Goal: Transaction & Acquisition: Obtain resource

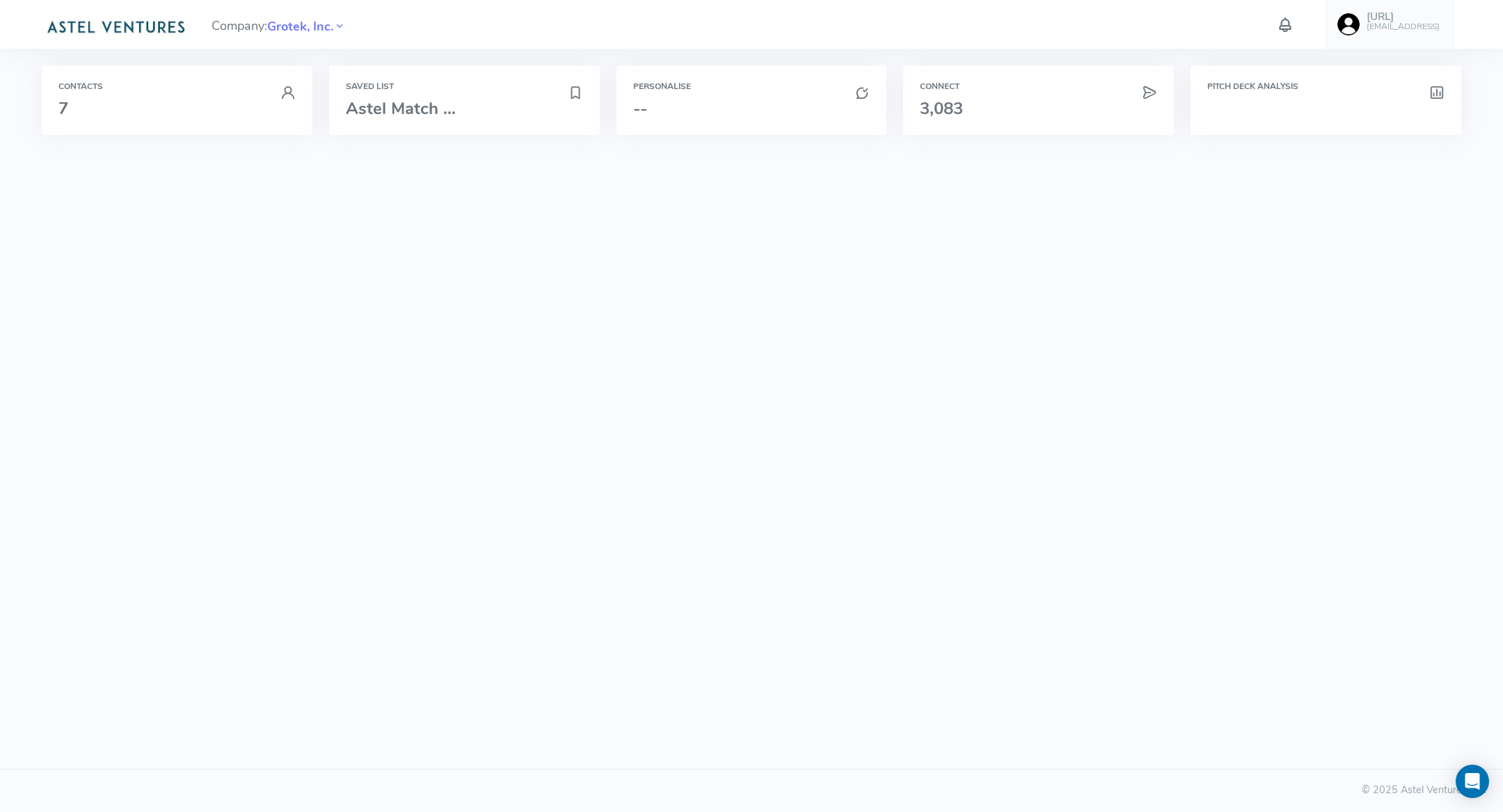
click at [1388, 24] on h6 "[EMAIL_ADDRESS]" at bounding box center [1403, 26] width 73 height 9
click at [1364, 367] on link "Logout" at bounding box center [1376, 373] width 169 height 24
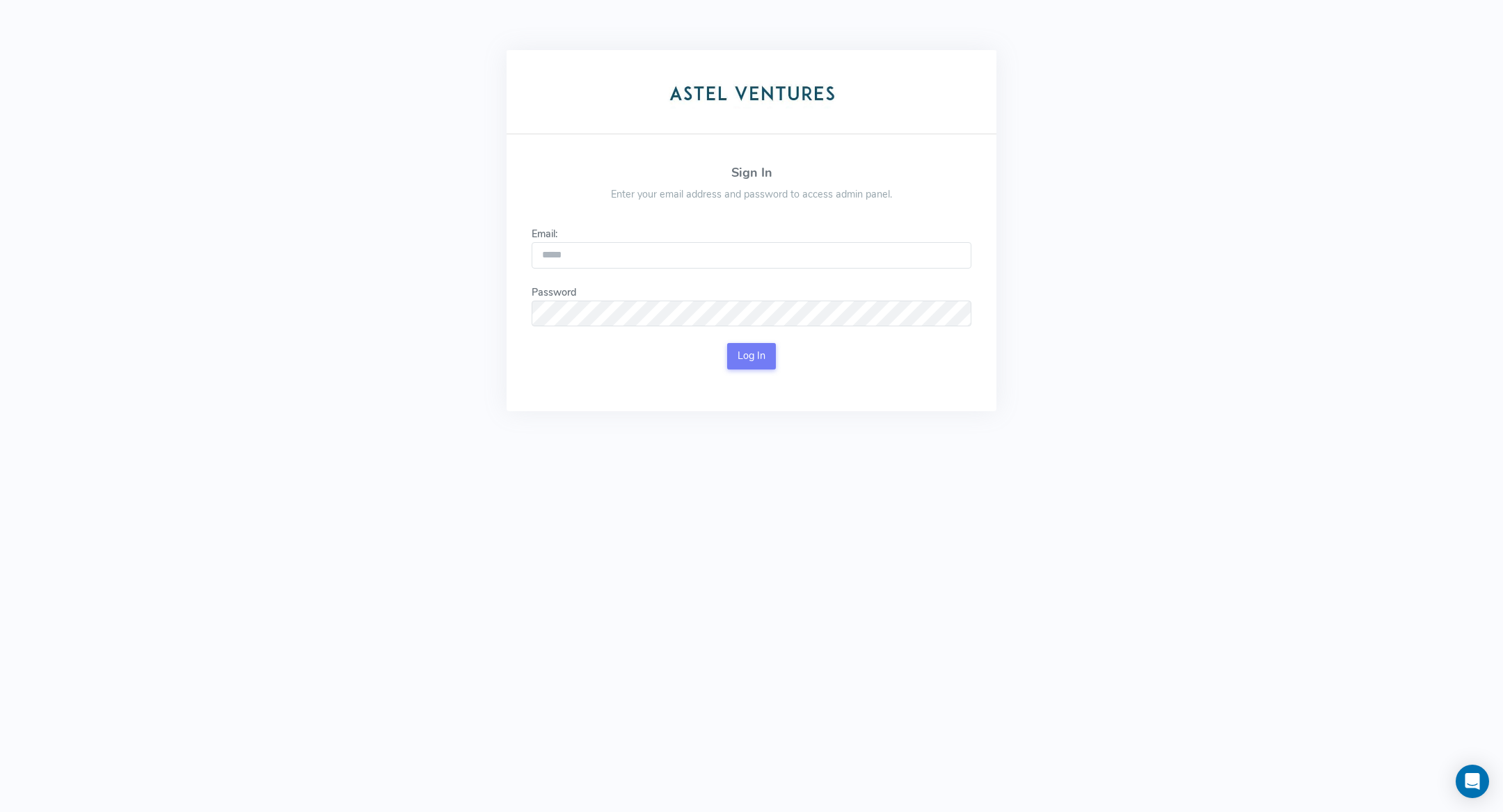
click at [796, 274] on form "Email: Password This field is required. Log In" at bounding box center [752, 297] width 439 height 142
click at [797, 252] on input "Email:" at bounding box center [752, 255] width 439 height 27
type input "**********"
click at [769, 368] on div "Log In" at bounding box center [752, 356] width 439 height 27
click at [765, 360] on button "Log In" at bounding box center [752, 356] width 50 height 27
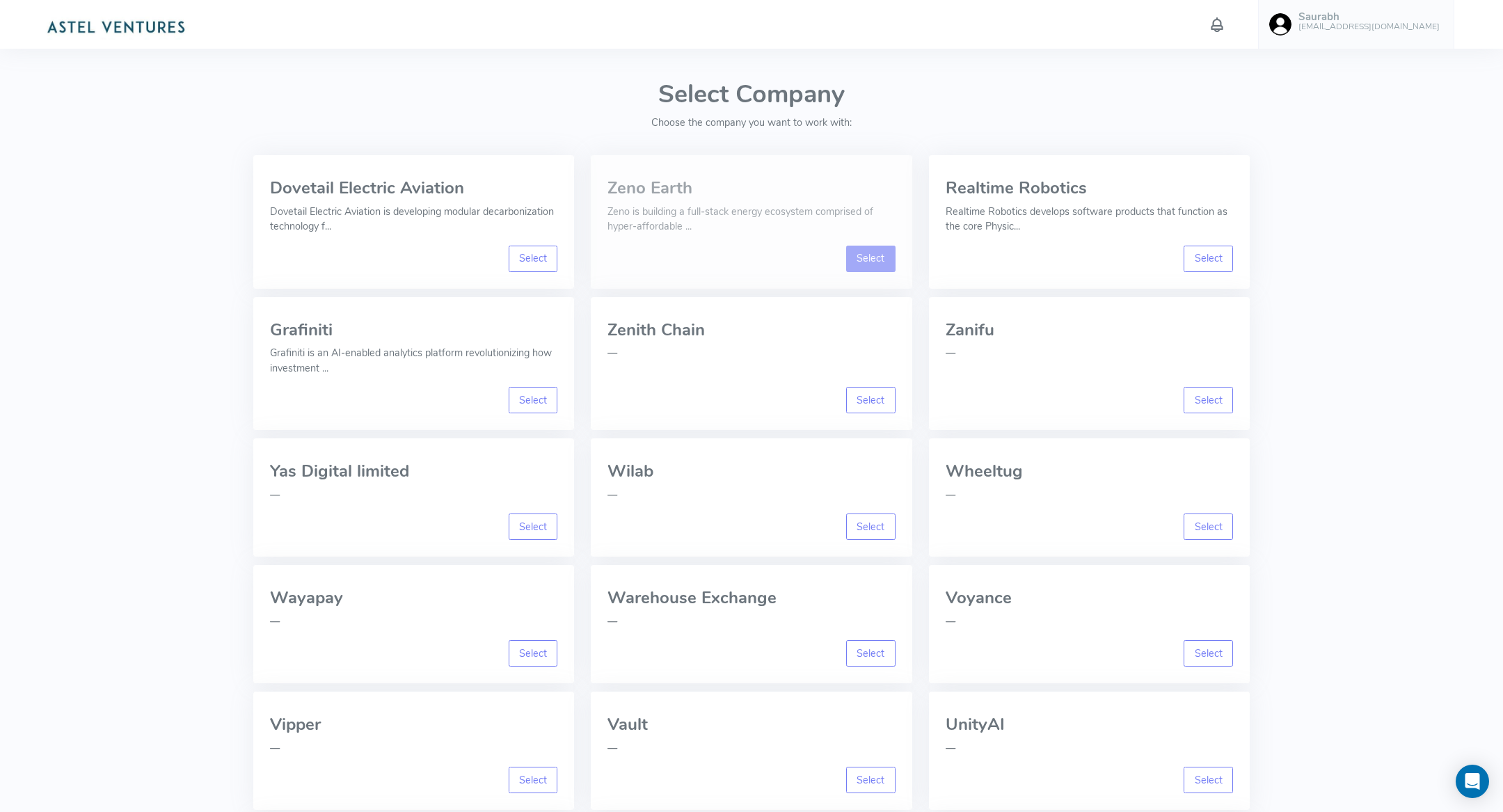
click at [857, 251] on link "Select" at bounding box center [871, 258] width 50 height 27
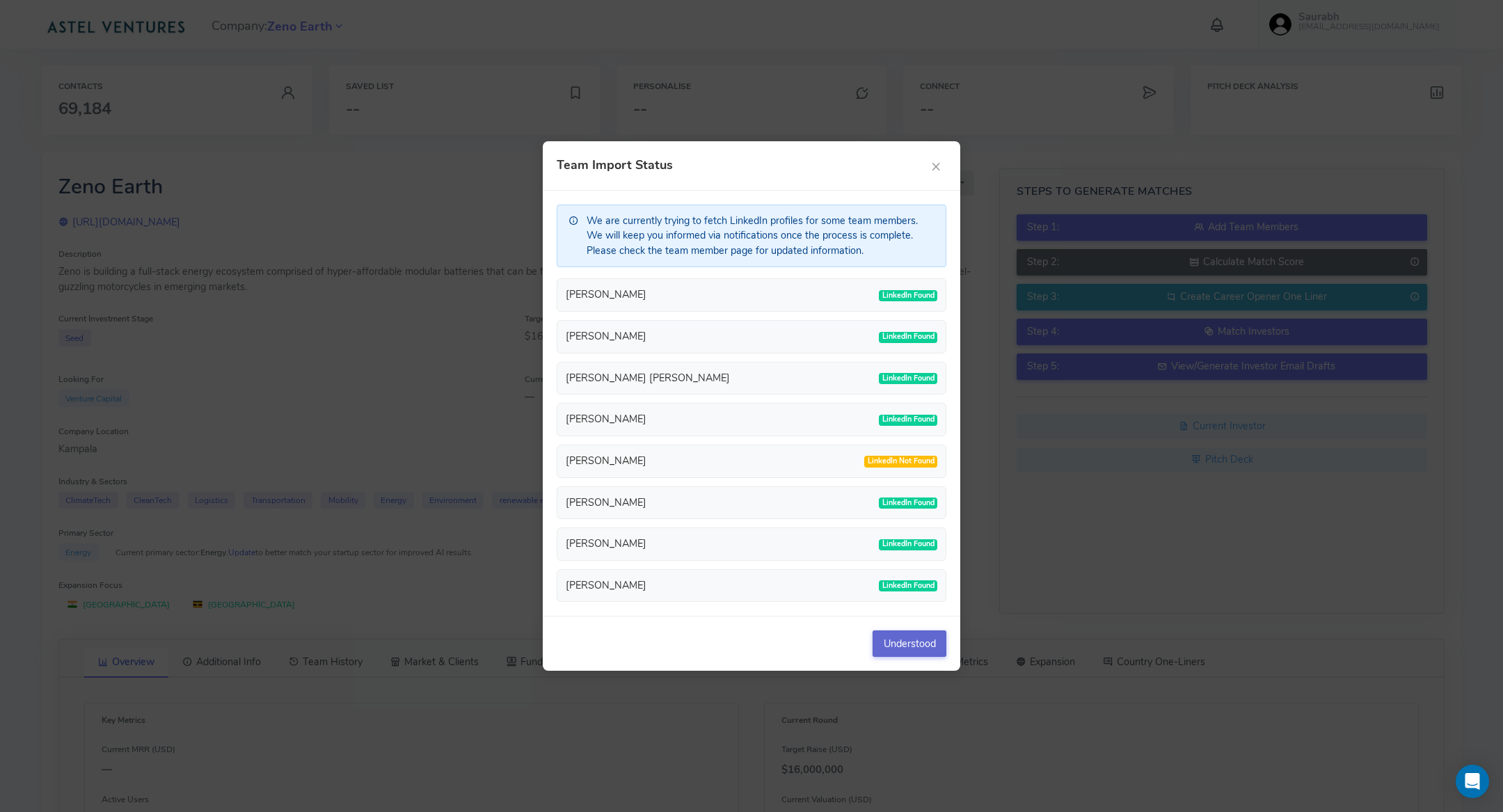
click at [899, 637] on button "Understood" at bounding box center [910, 643] width 74 height 27
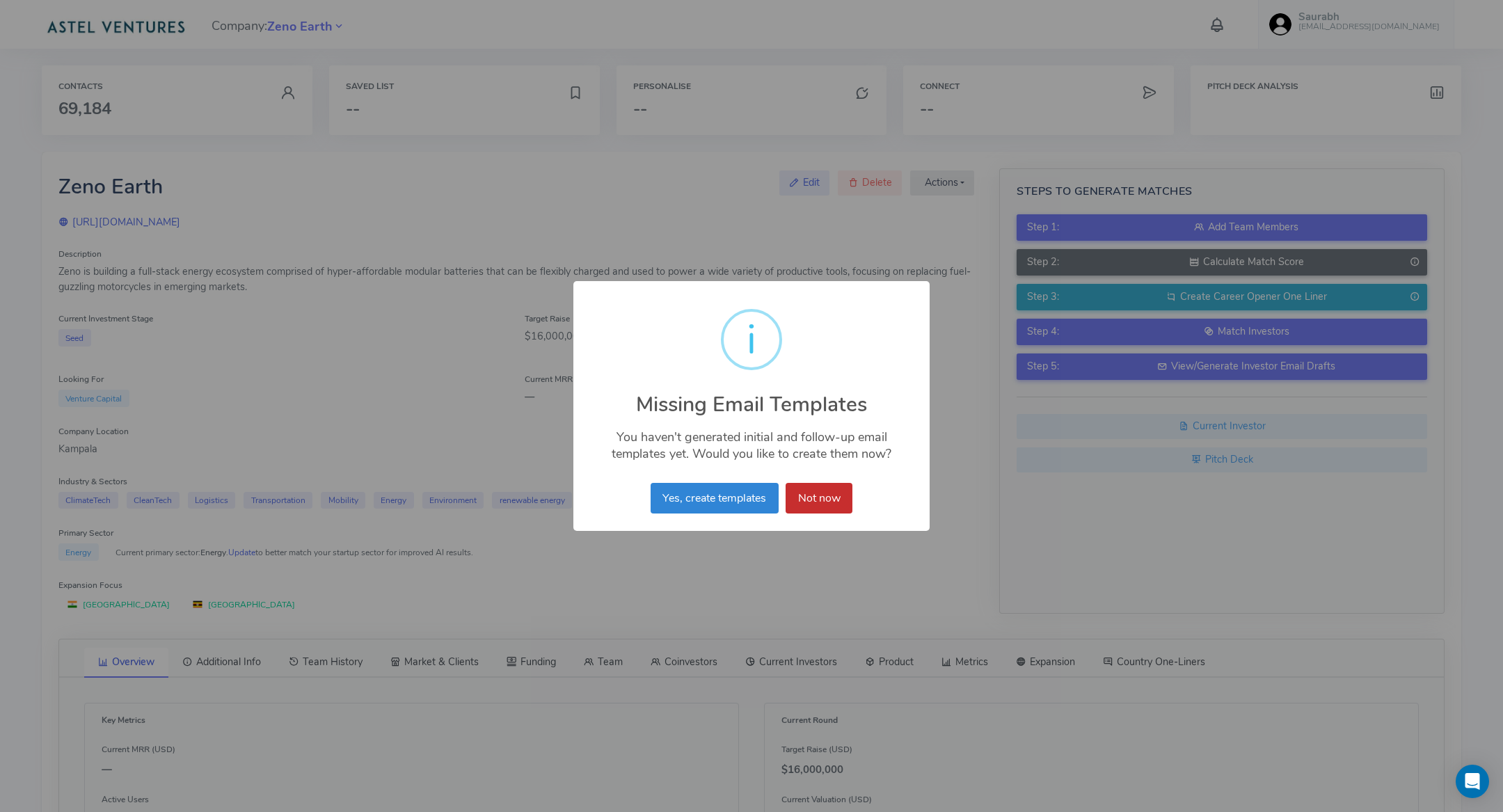
click at [835, 499] on button "Not now" at bounding box center [818, 498] width 67 height 31
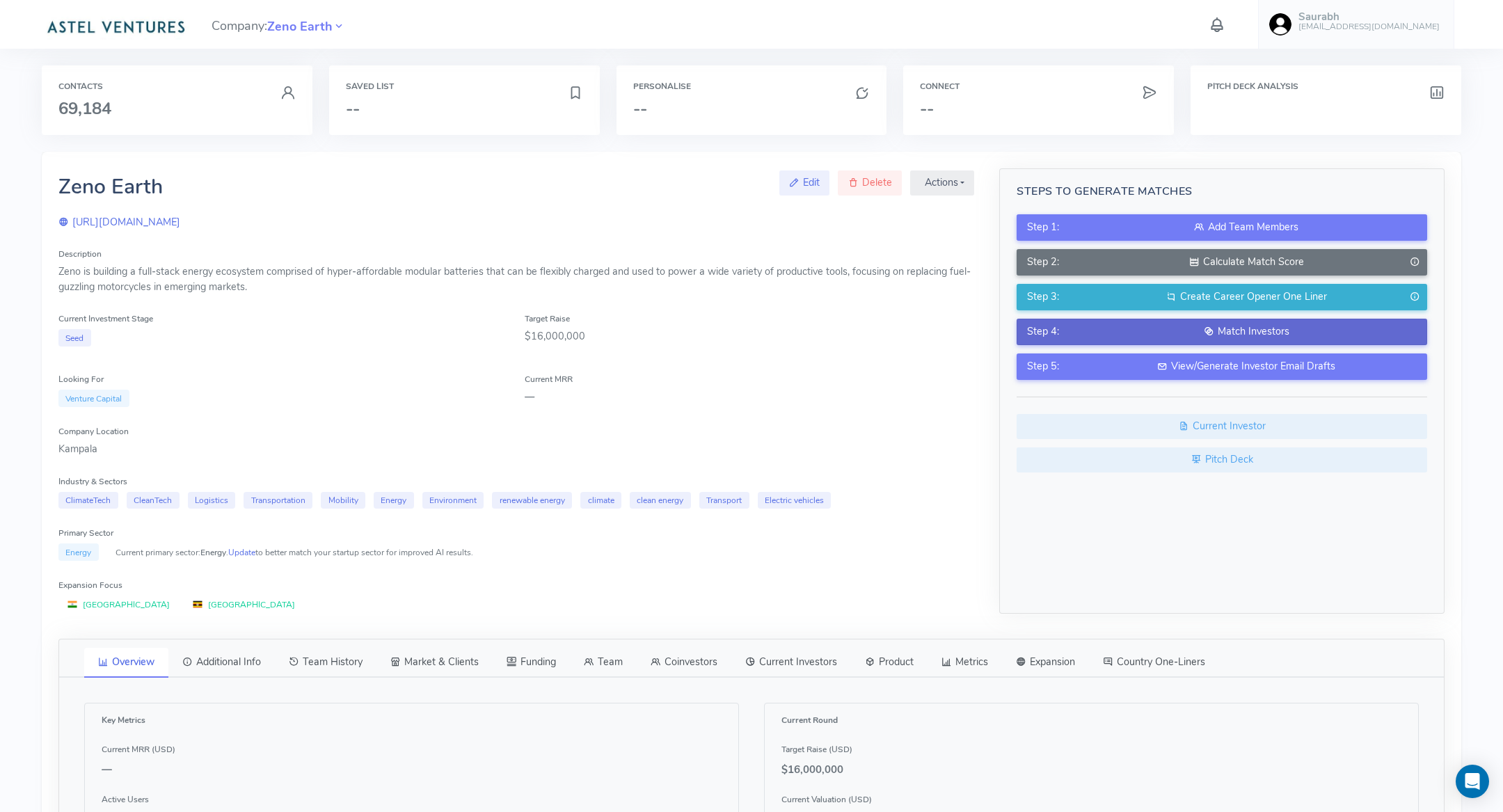
click at [1213, 325] on icon at bounding box center [1209, 331] width 10 height 14
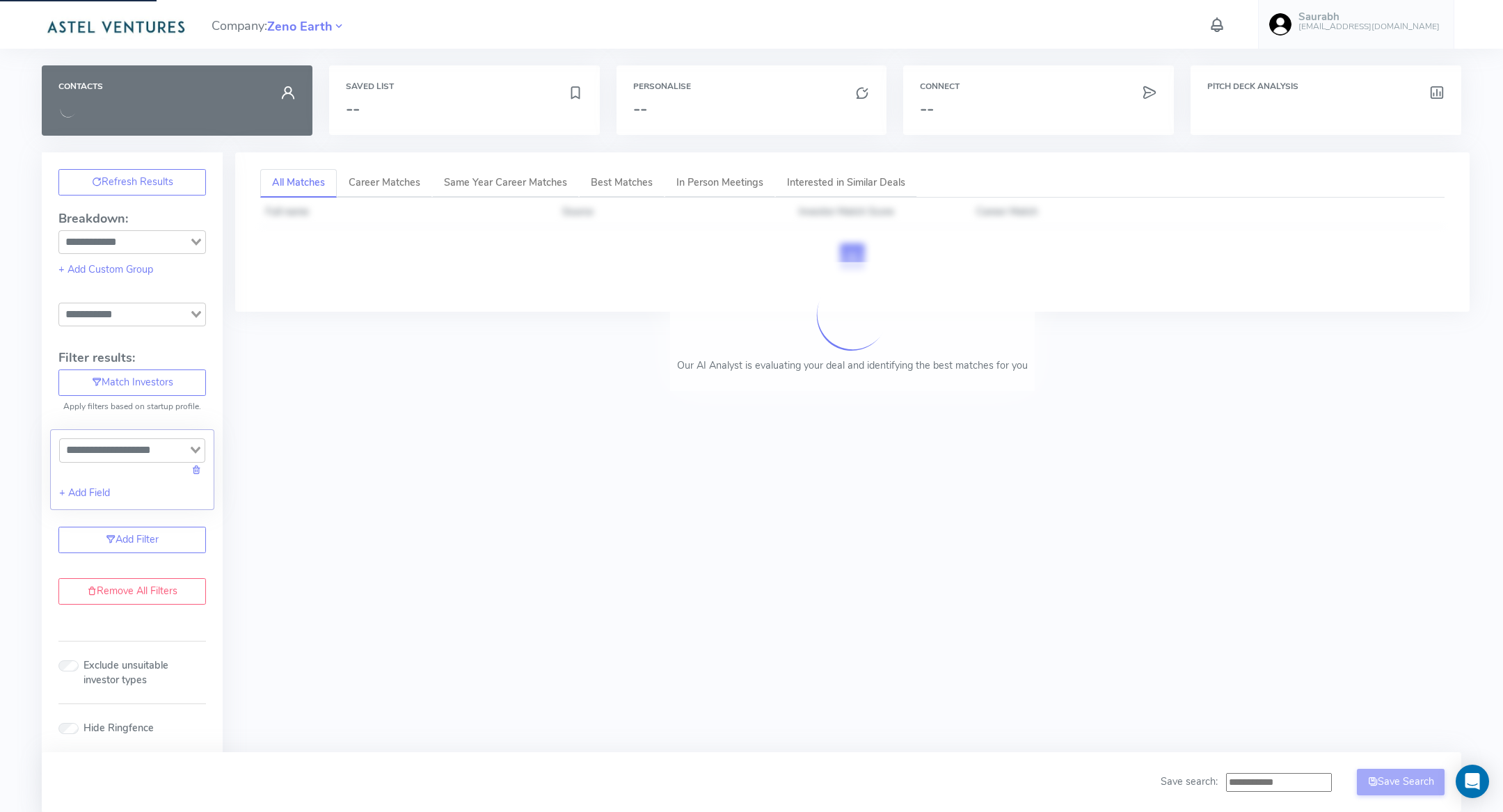
type input "**********"
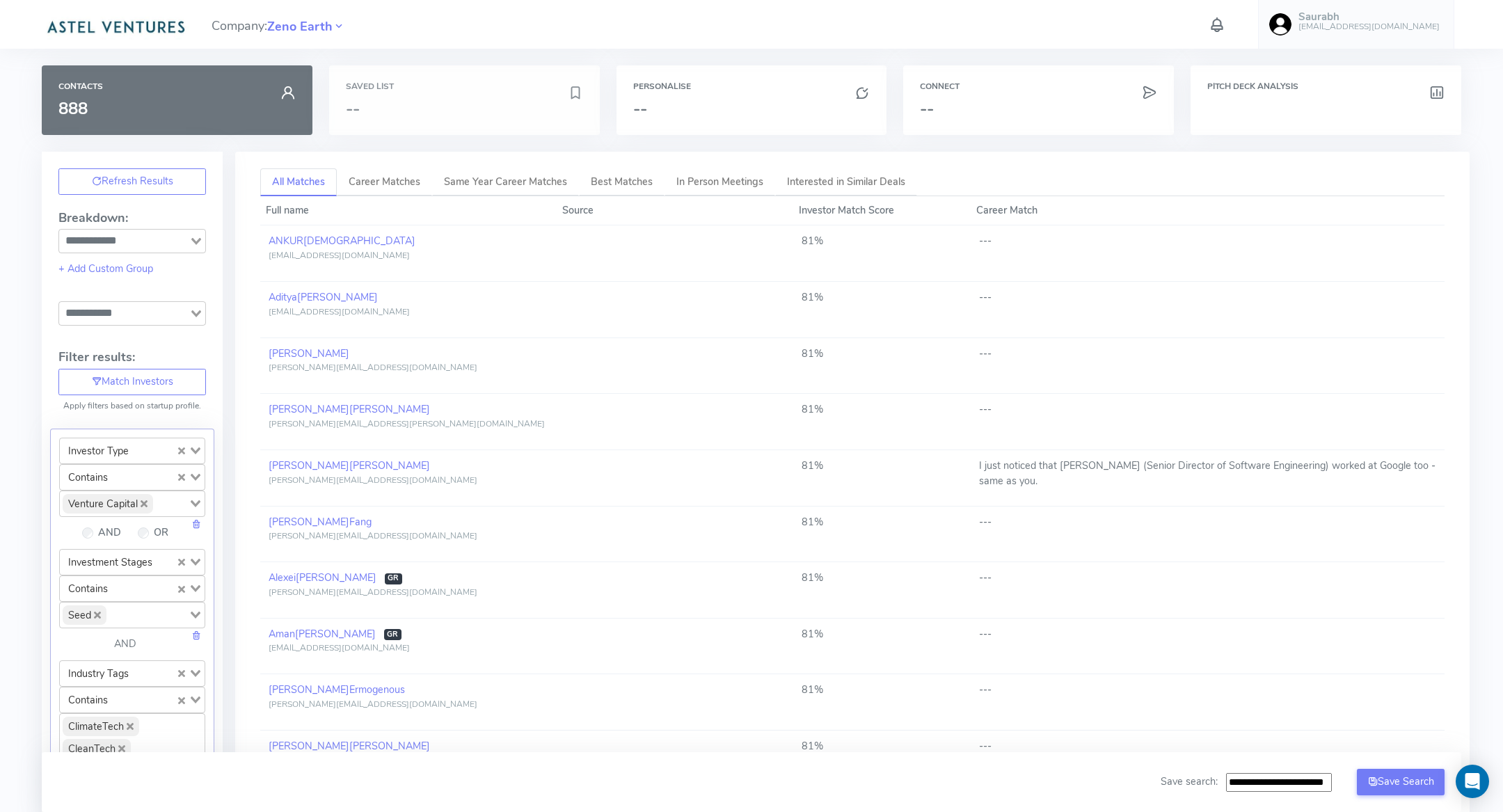
click at [446, 78] on div "Saved List --" at bounding box center [464, 100] width 270 height 70
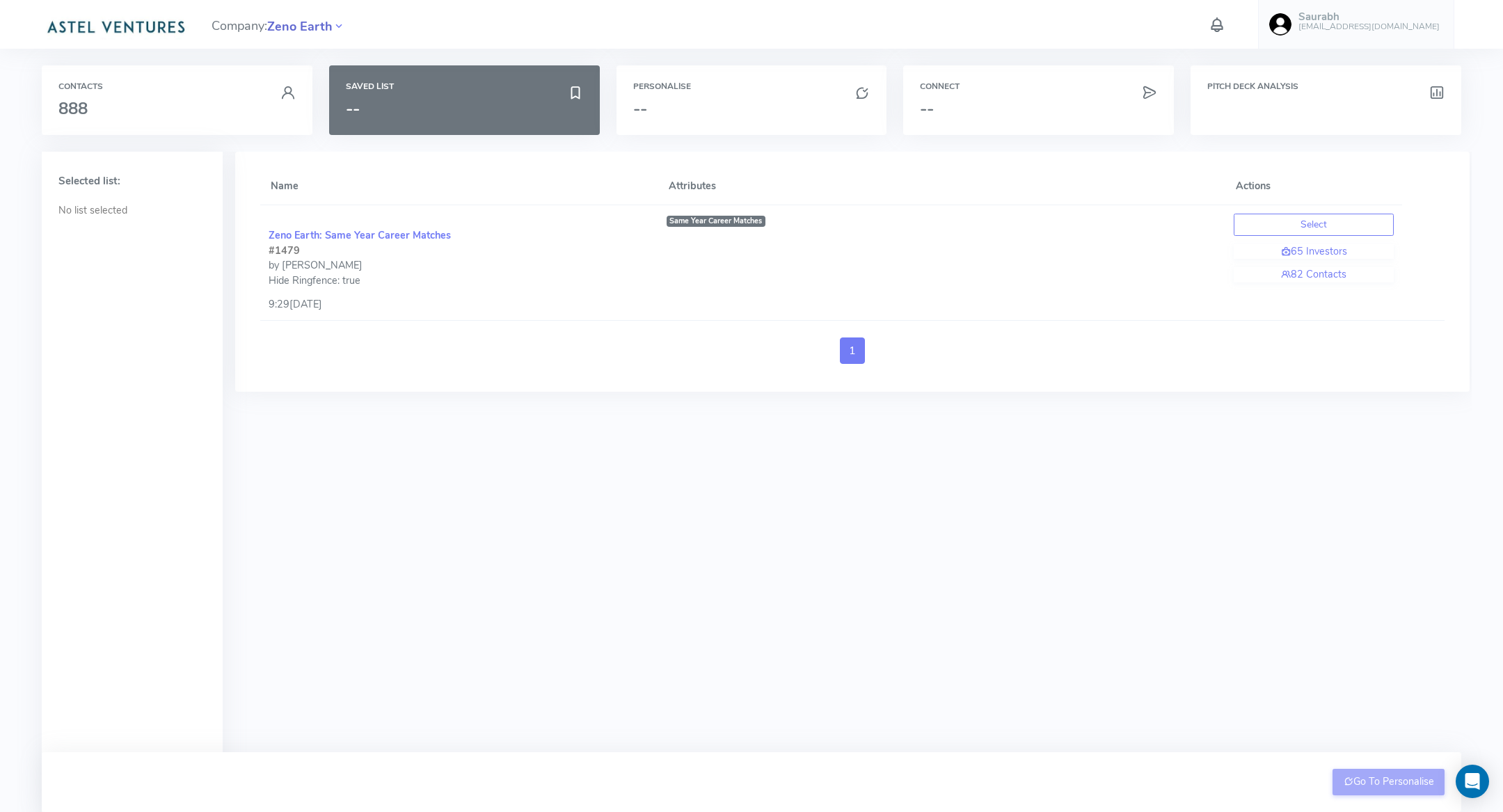
click at [292, 24] on span "Zeno Earth" at bounding box center [300, 26] width 66 height 19
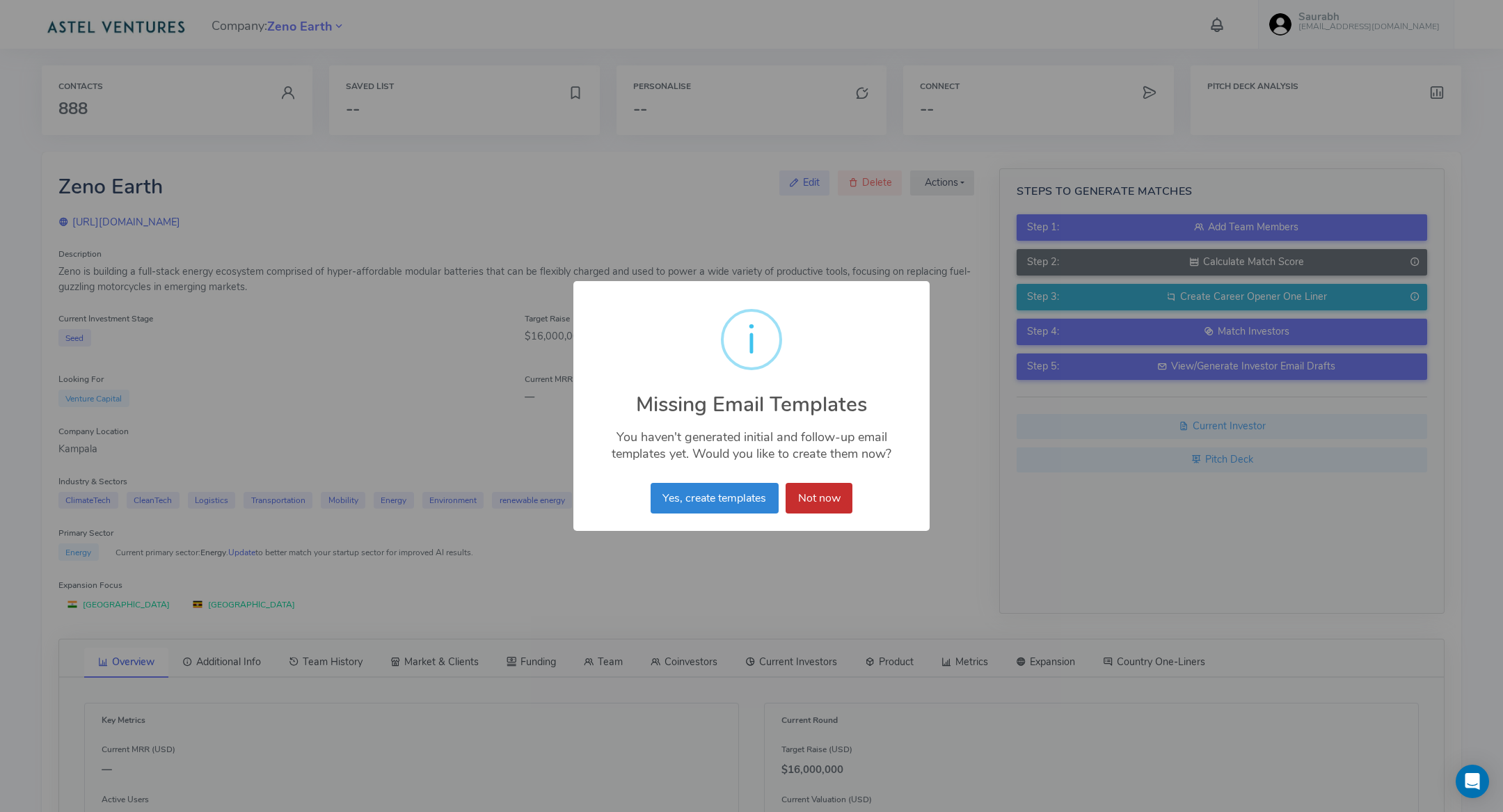
click at [815, 485] on button "Not now" at bounding box center [818, 498] width 67 height 31
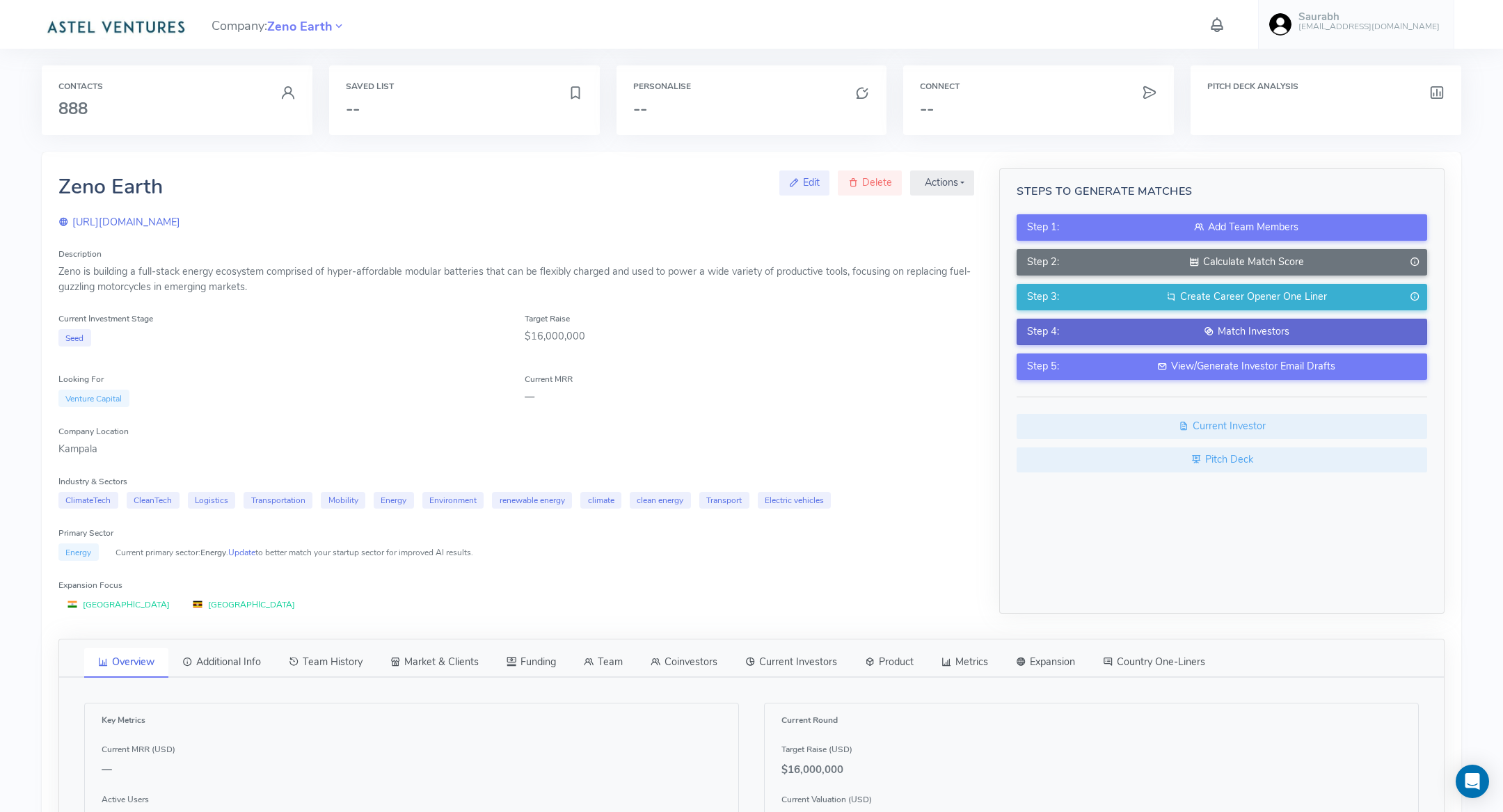
click at [1277, 327] on div "Match Investors" at bounding box center [1246, 331] width 340 height 15
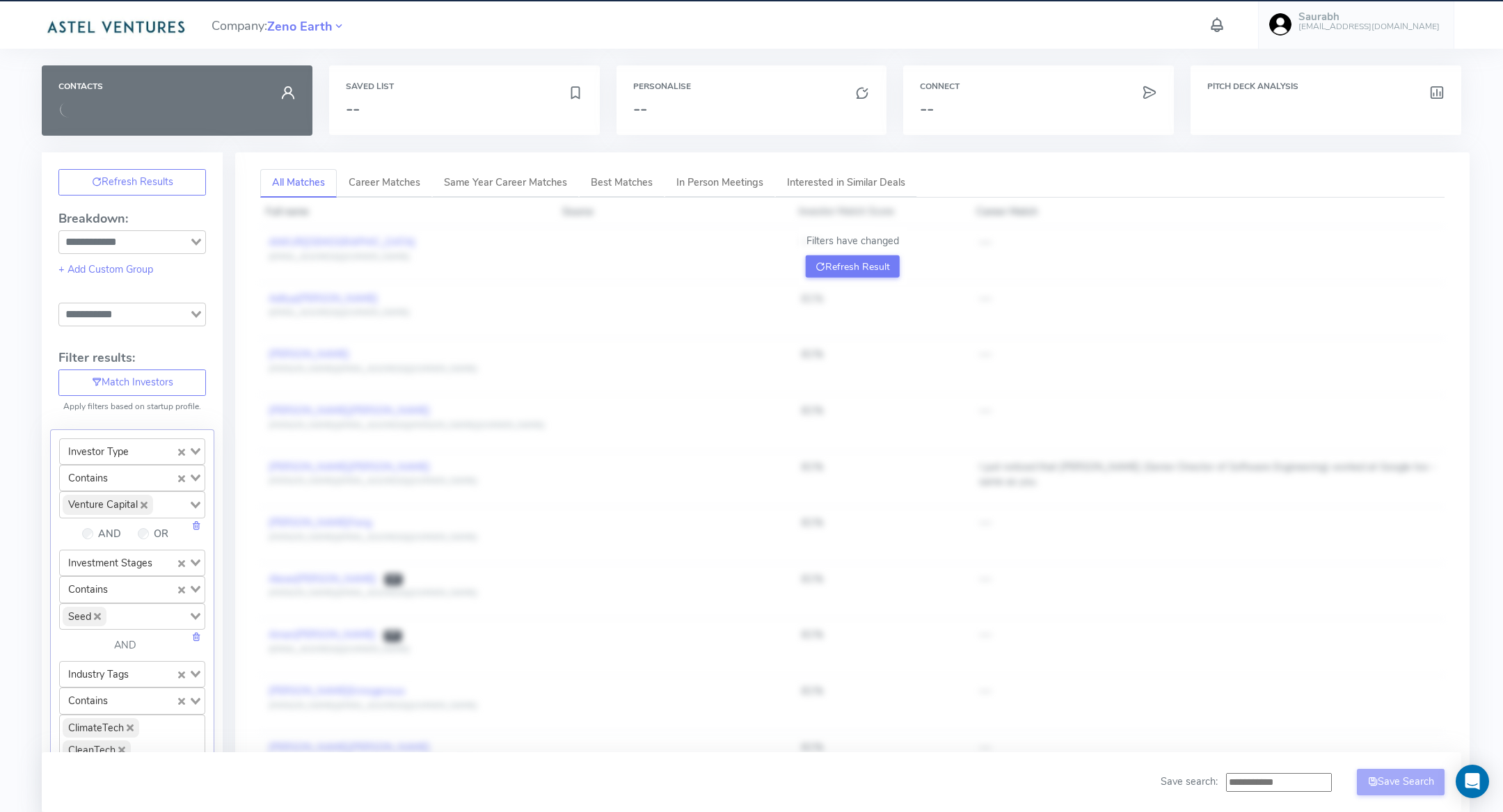
type input "**********"
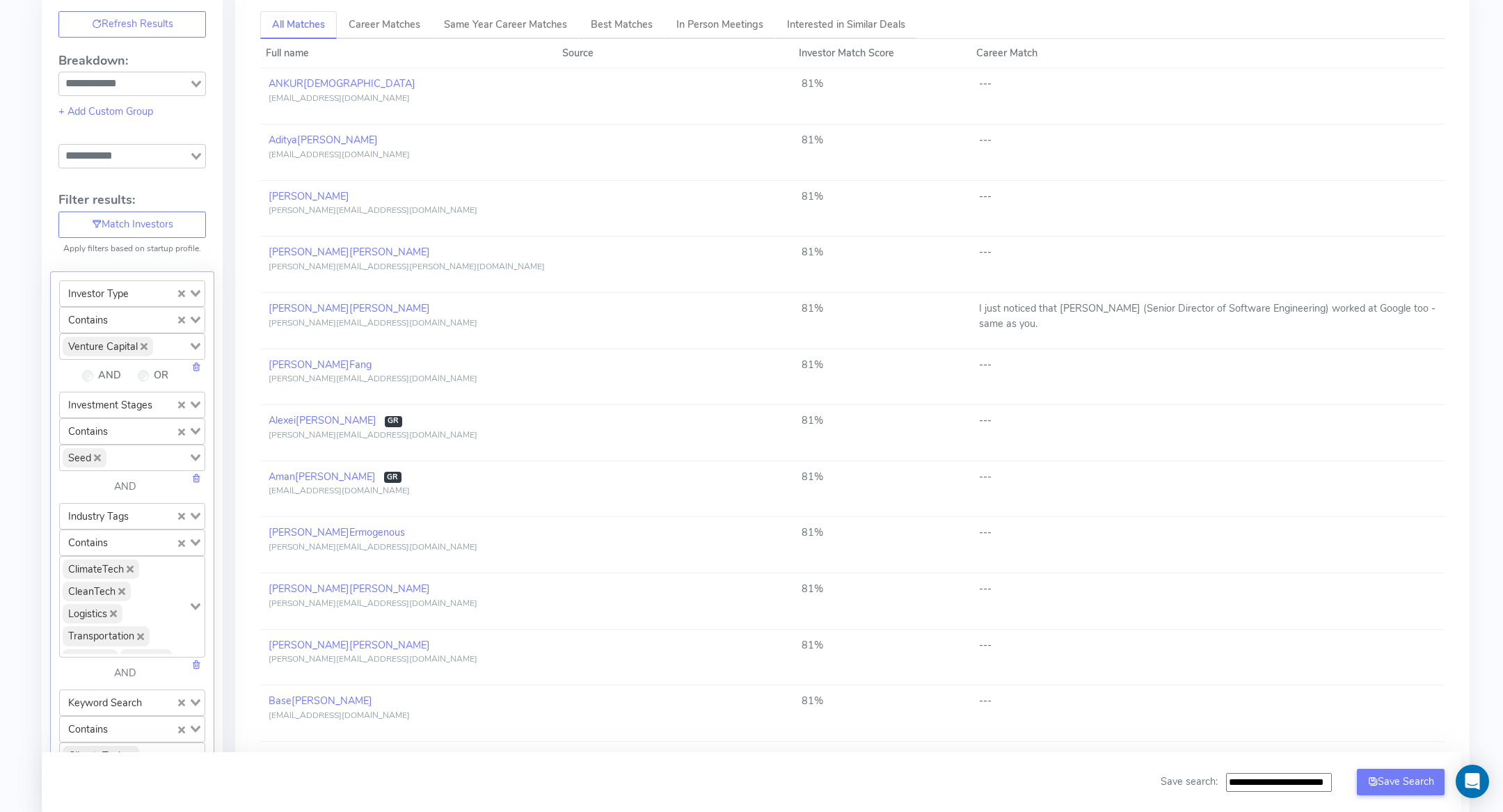
scroll to position [156, 0]
click at [142, 338] on span "Venture Capital" at bounding box center [107, 347] width 90 height 20
click at [142, 344] on icon "Deselect Venture Capital" at bounding box center [143, 347] width 7 height 7
click at [133, 340] on input "Search for option" at bounding box center [124, 345] width 126 height 17
type input "****"
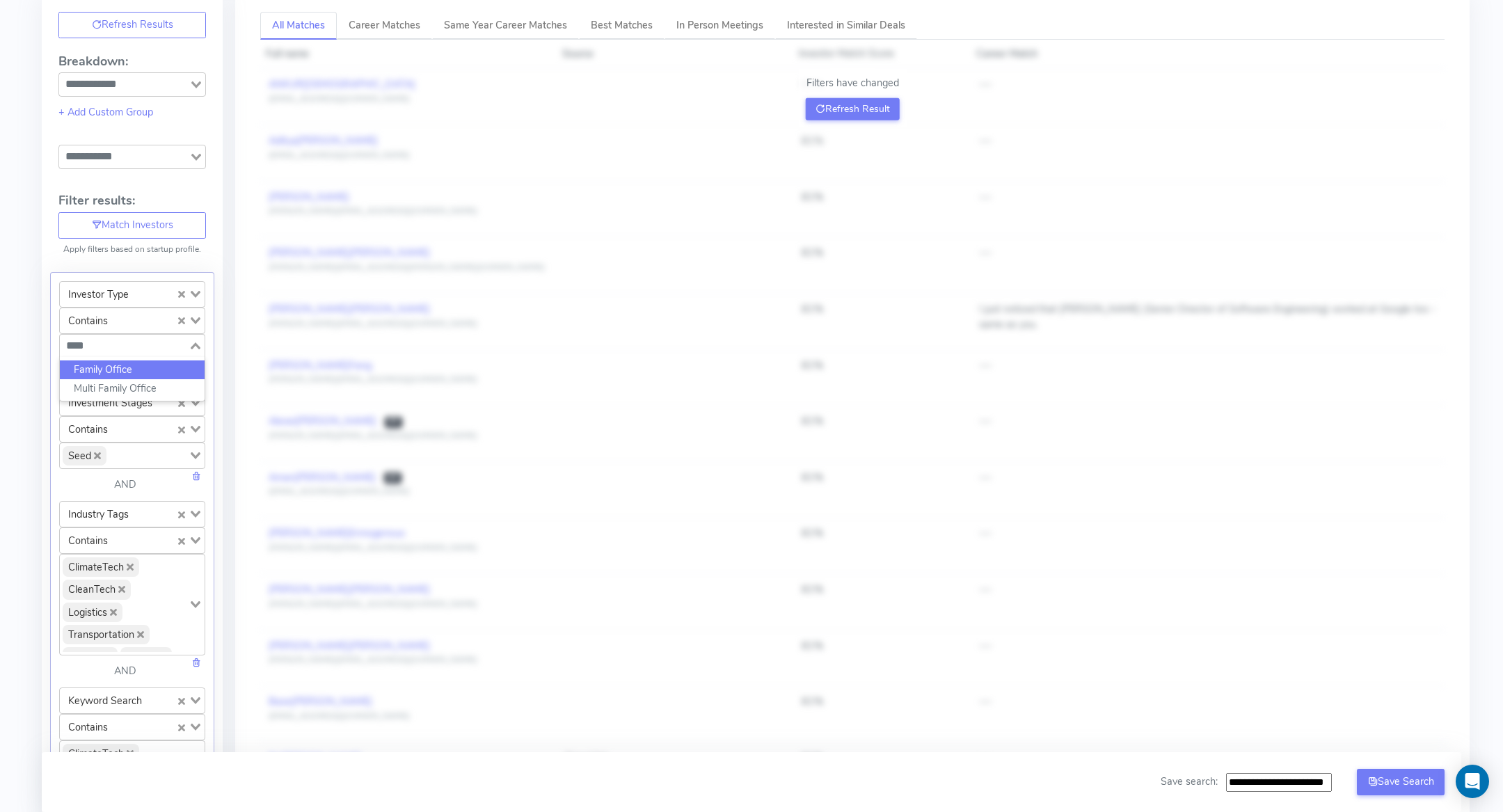
click at [133, 366] on li "Family Office" at bounding box center [132, 370] width 145 height 19
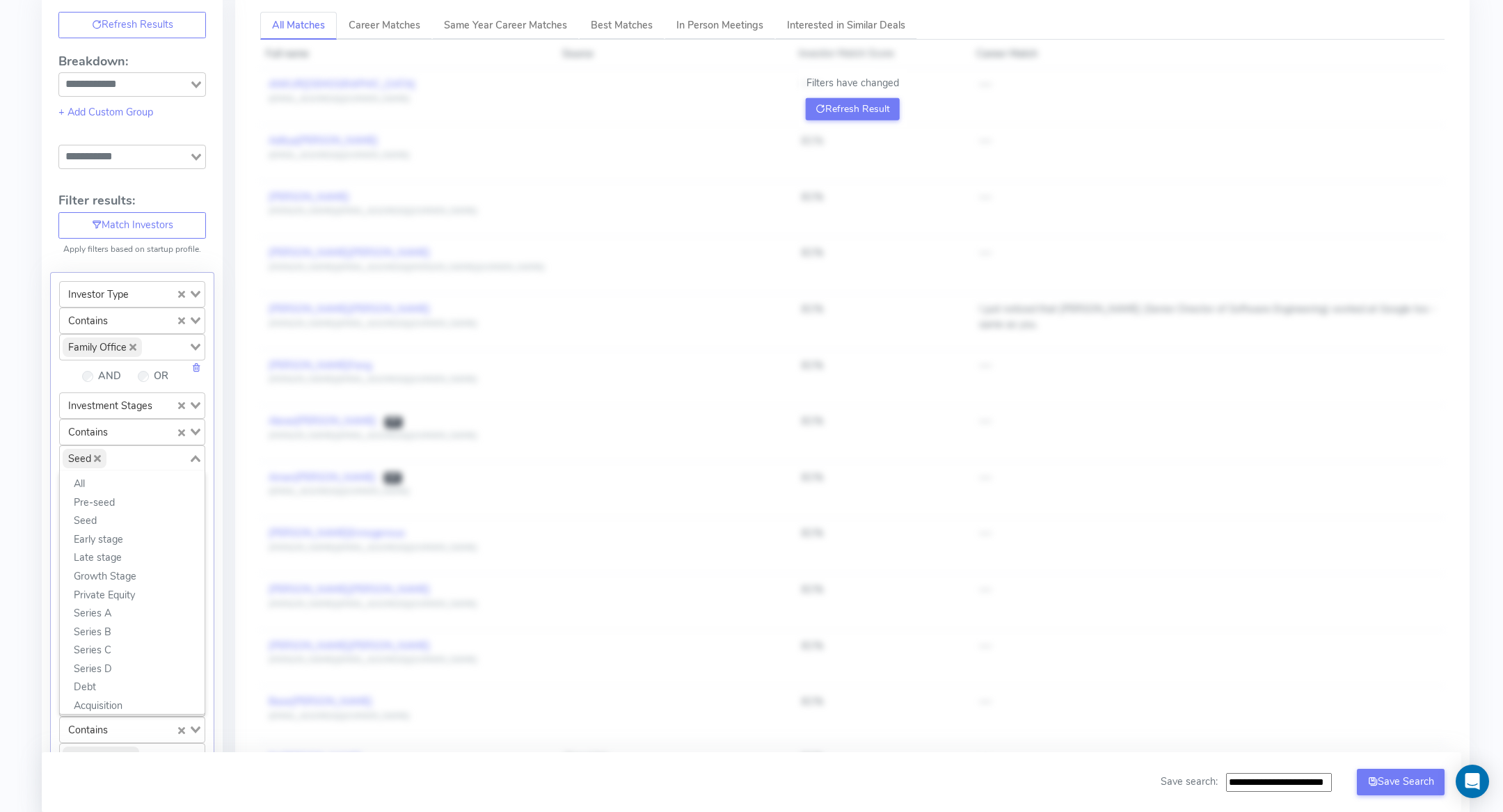
click at [107, 455] on input "Search for option" at bounding box center [147, 458] width 80 height 20
click at [98, 455] on icon "Deselect Seed" at bounding box center [96, 458] width 7 height 7
click at [98, 453] on input "Search for option" at bounding box center [124, 456] width 126 height 17
type input "***"
click at [98, 476] on li "Series A" at bounding box center [132, 481] width 145 height 19
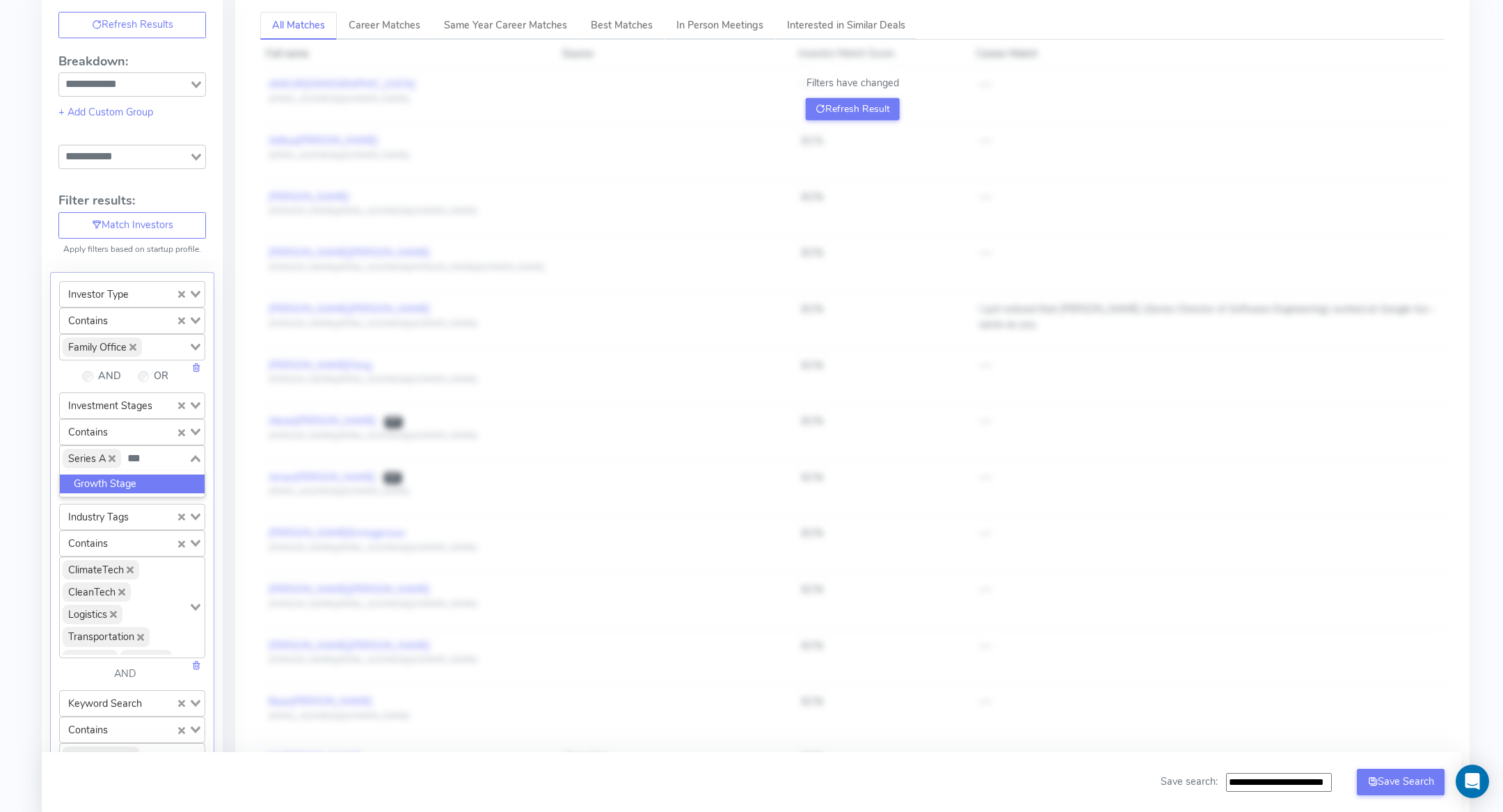
type input "****"
click at [148, 474] on li "Growth Stage" at bounding box center [132, 483] width 145 height 19
type input "*****"
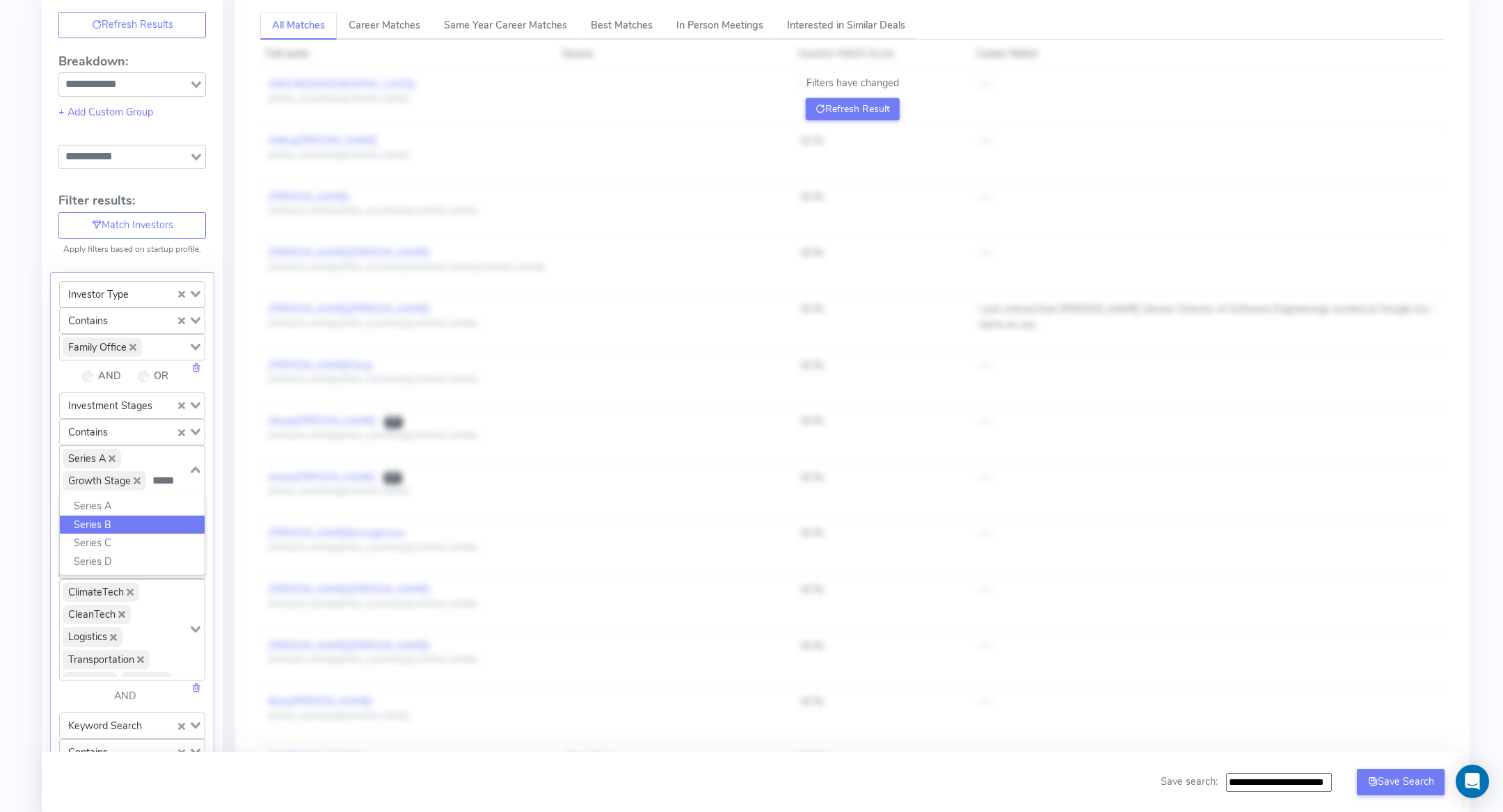
click at [156, 518] on li "Series B" at bounding box center [132, 525] width 145 height 19
type input "***"
click at [121, 523] on li "All" at bounding box center [132, 528] width 145 height 19
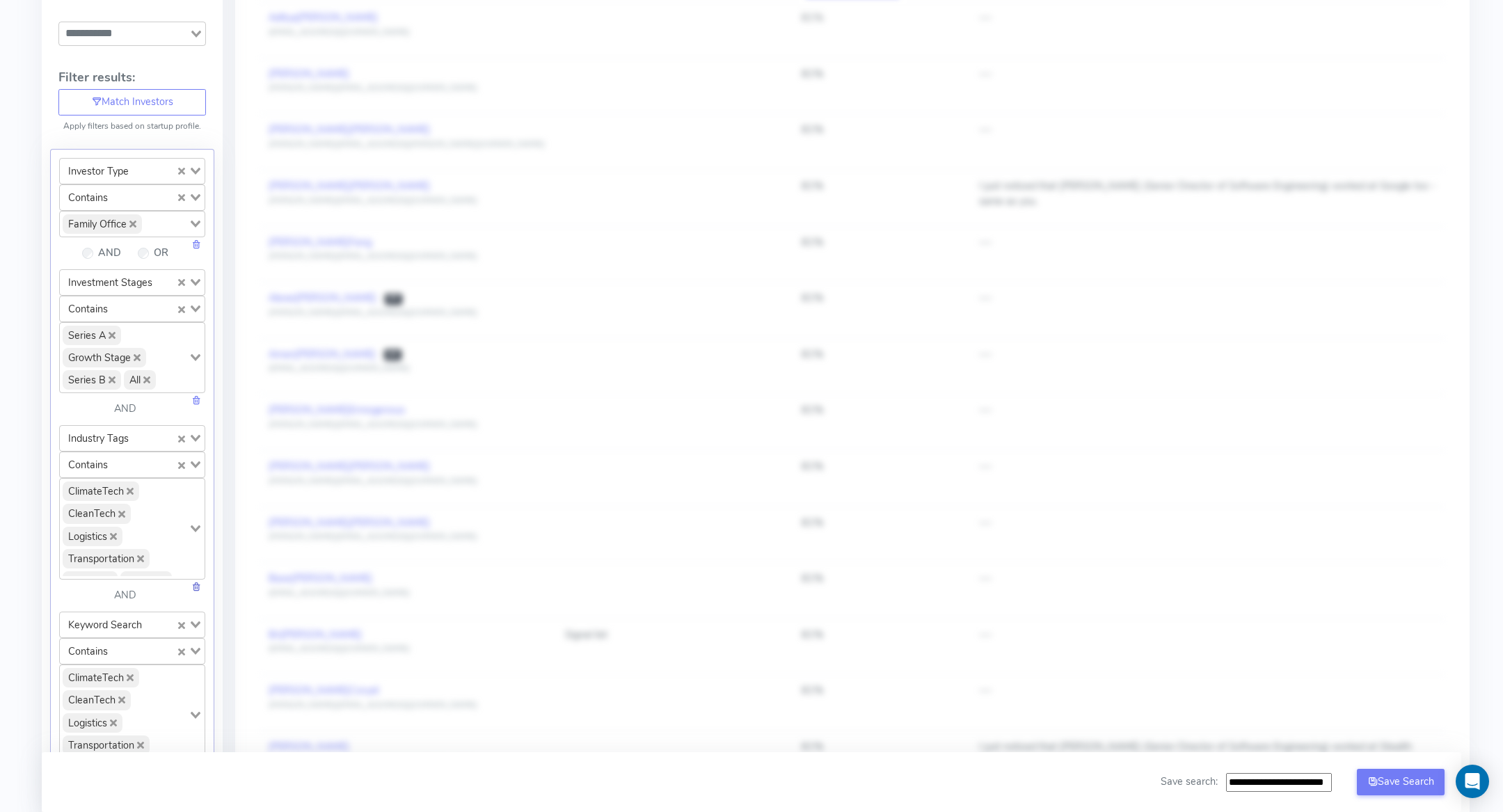
click at [198, 579] on link at bounding box center [196, 586] width 10 height 14
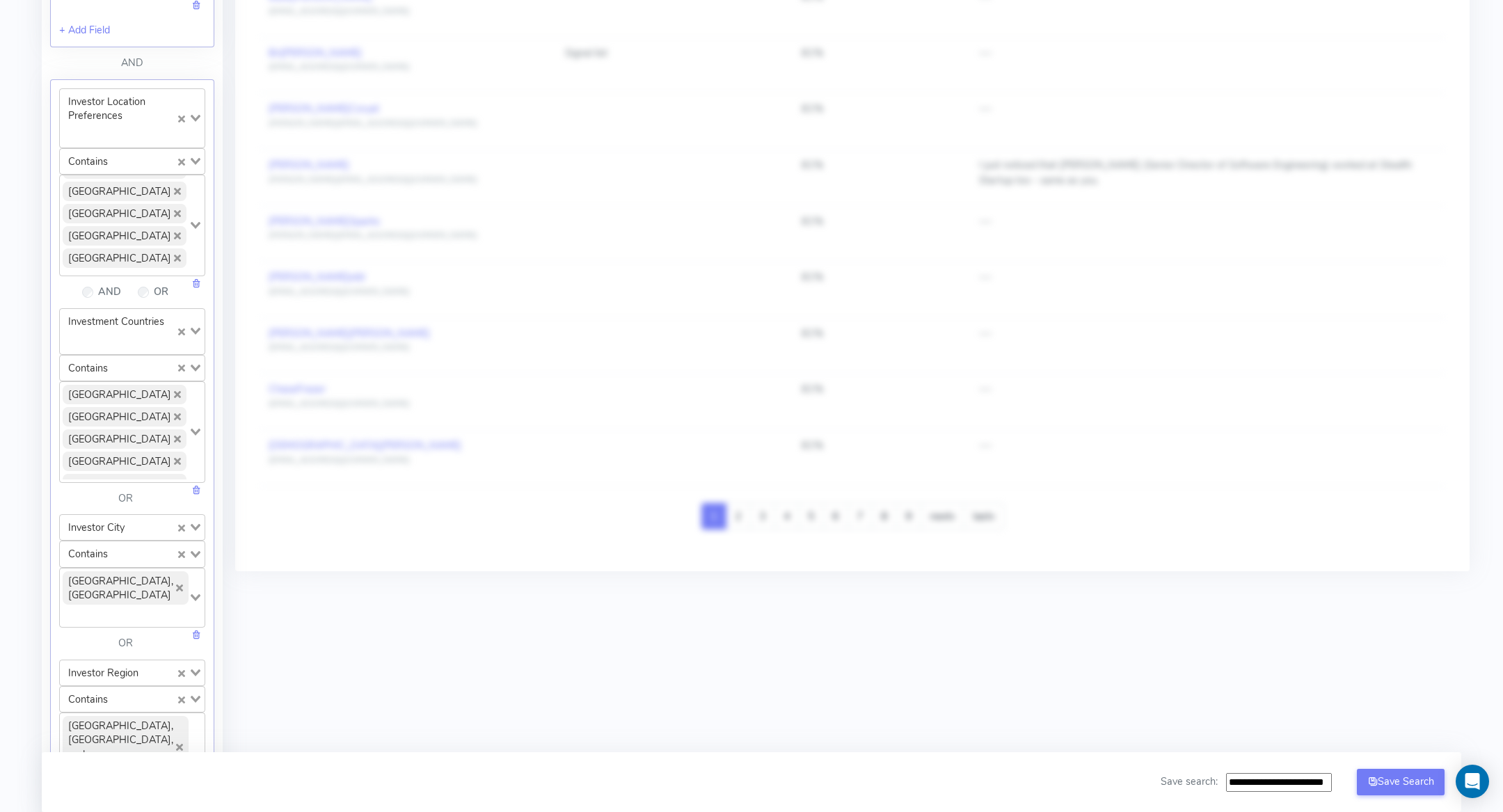
scroll to position [864, 0]
click at [195, 625] on link at bounding box center [196, 632] width 10 height 14
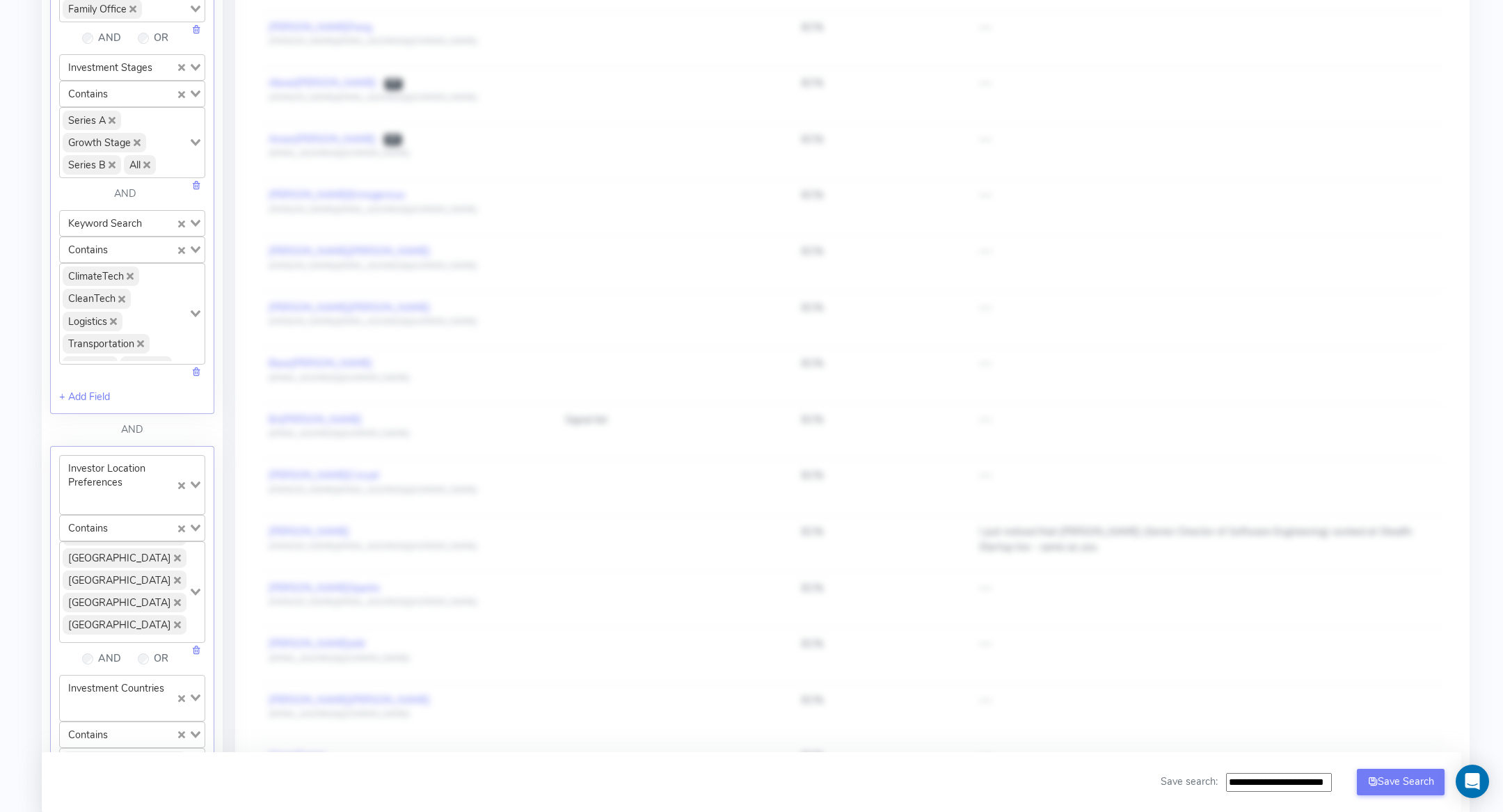
scroll to position [159, 0]
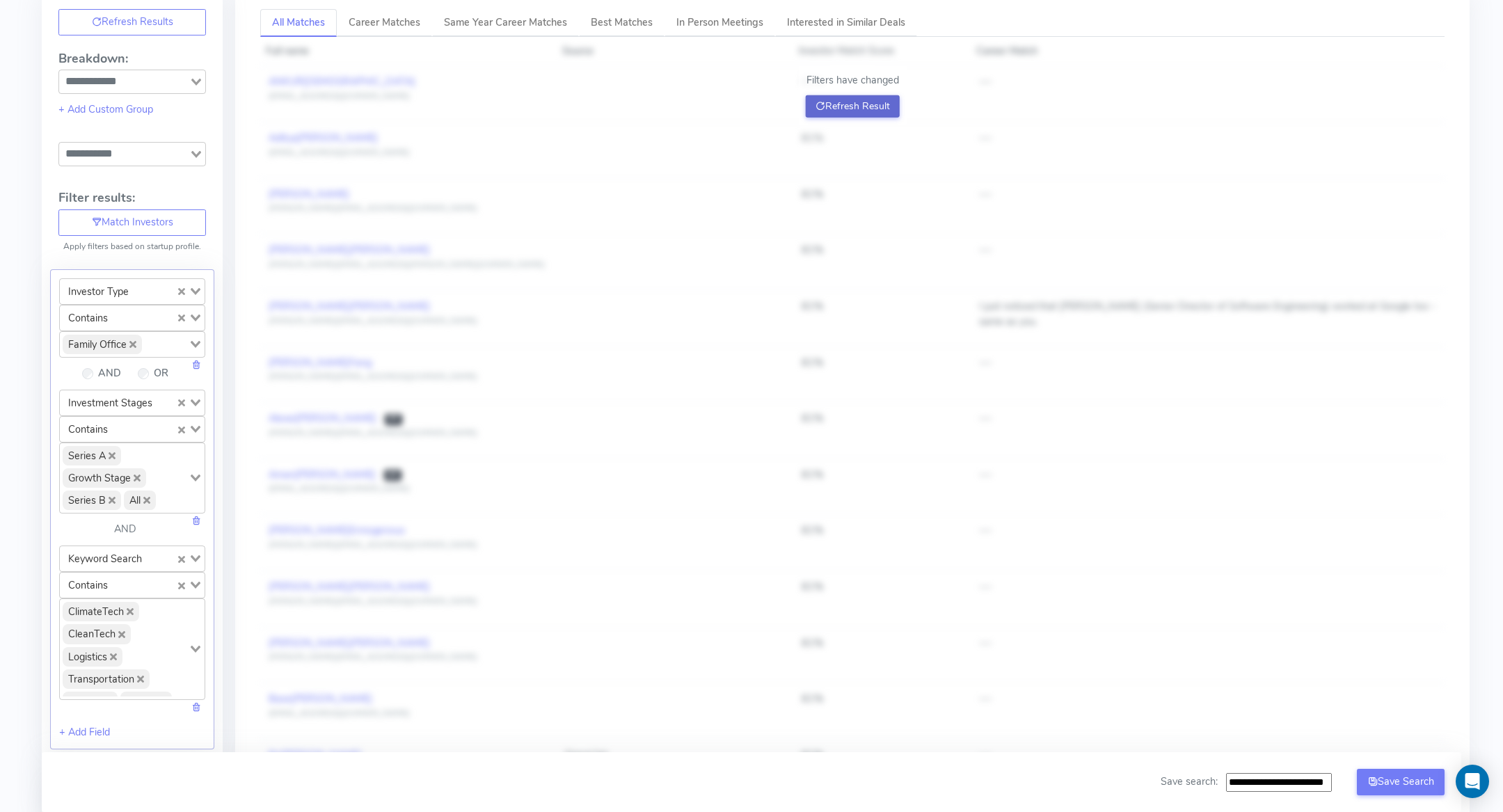
click at [841, 100] on button "Refresh Result" at bounding box center [853, 106] width 93 height 22
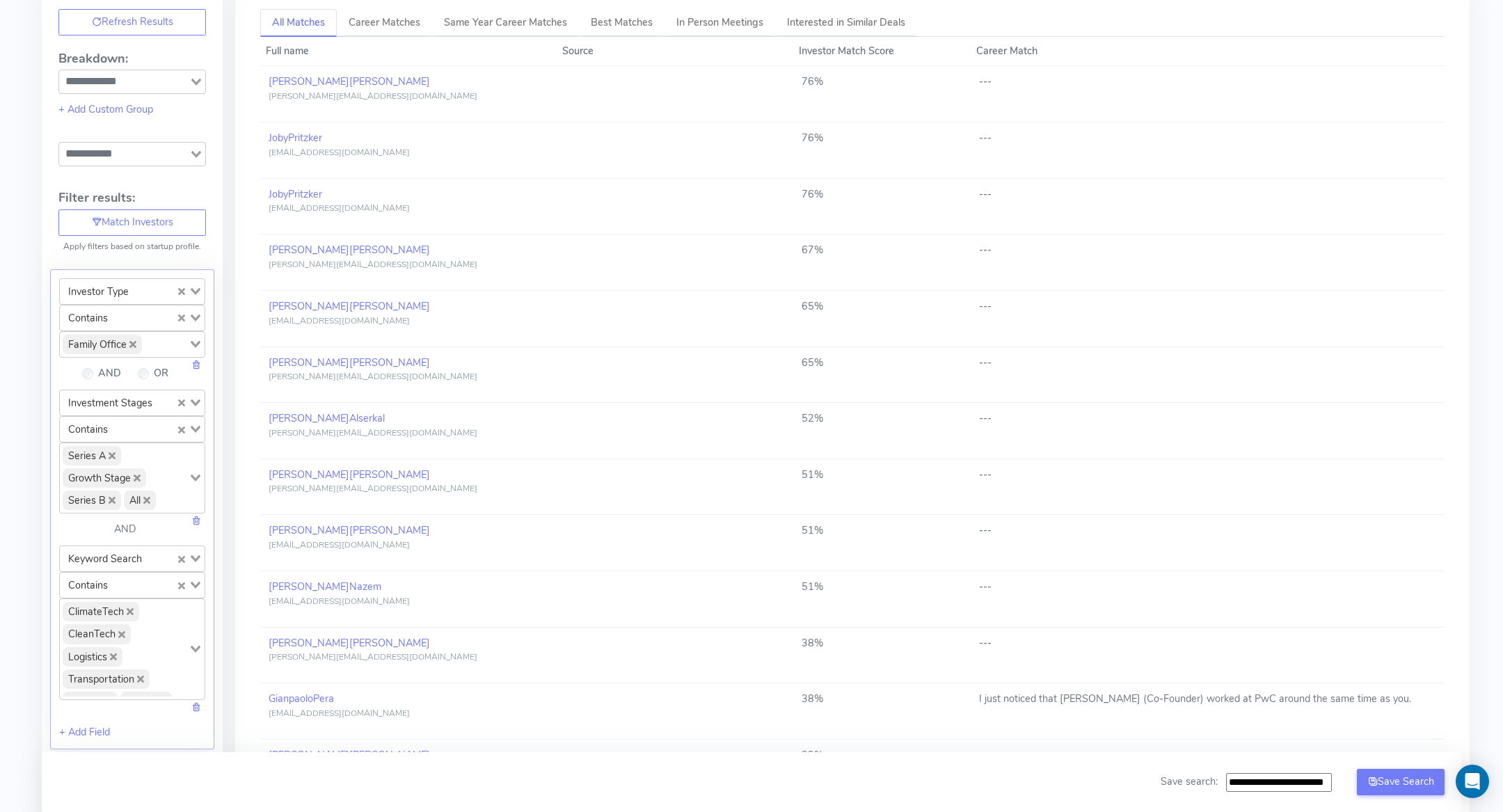
scroll to position [0, 0]
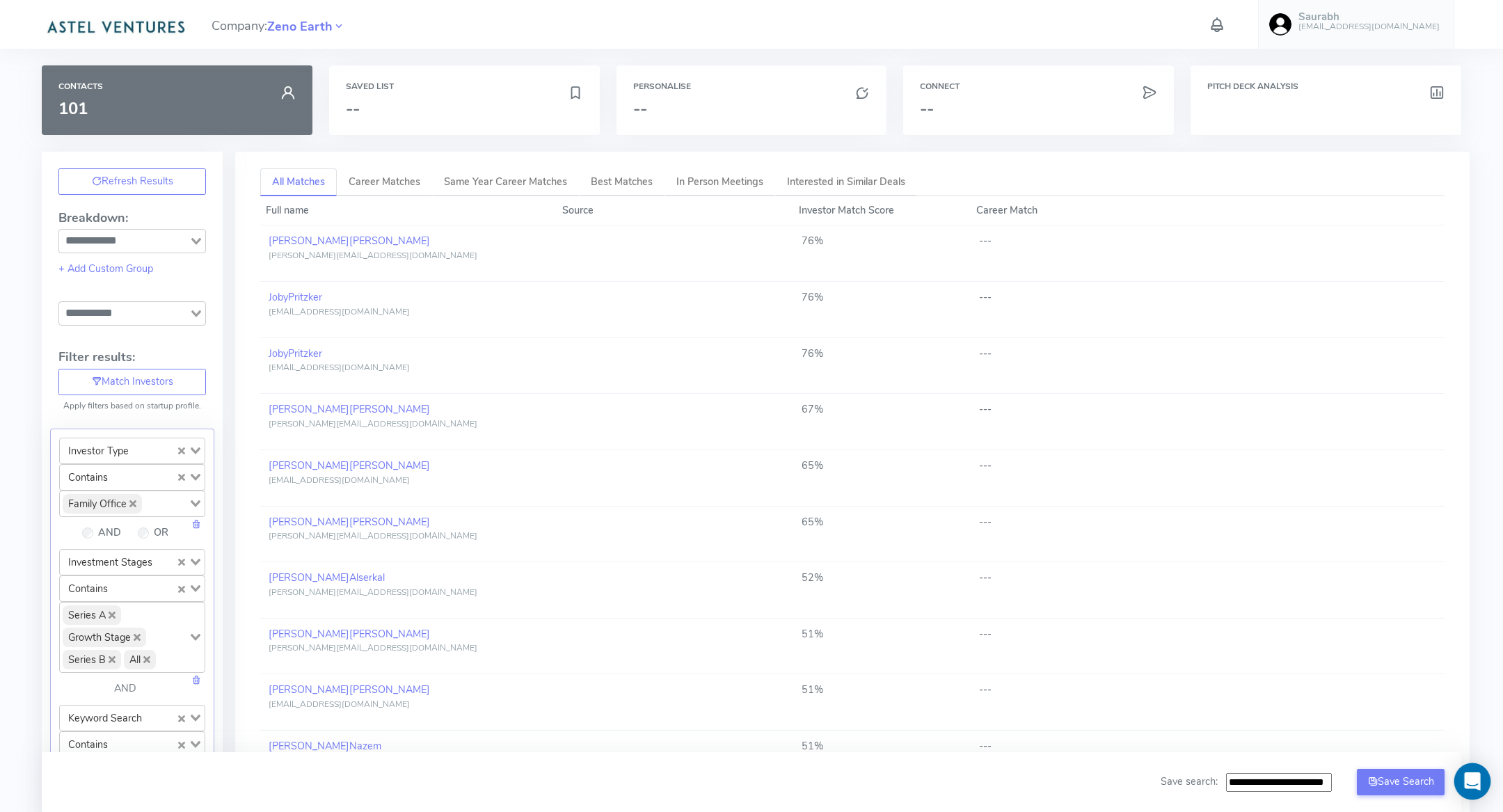
drag, startPoint x: 1275, startPoint y: 782, endPoint x: 1474, endPoint y: 784, distance: 199.0
type input "**********"
click at [1412, 781] on button "Save Search" at bounding box center [1401, 781] width 87 height 27
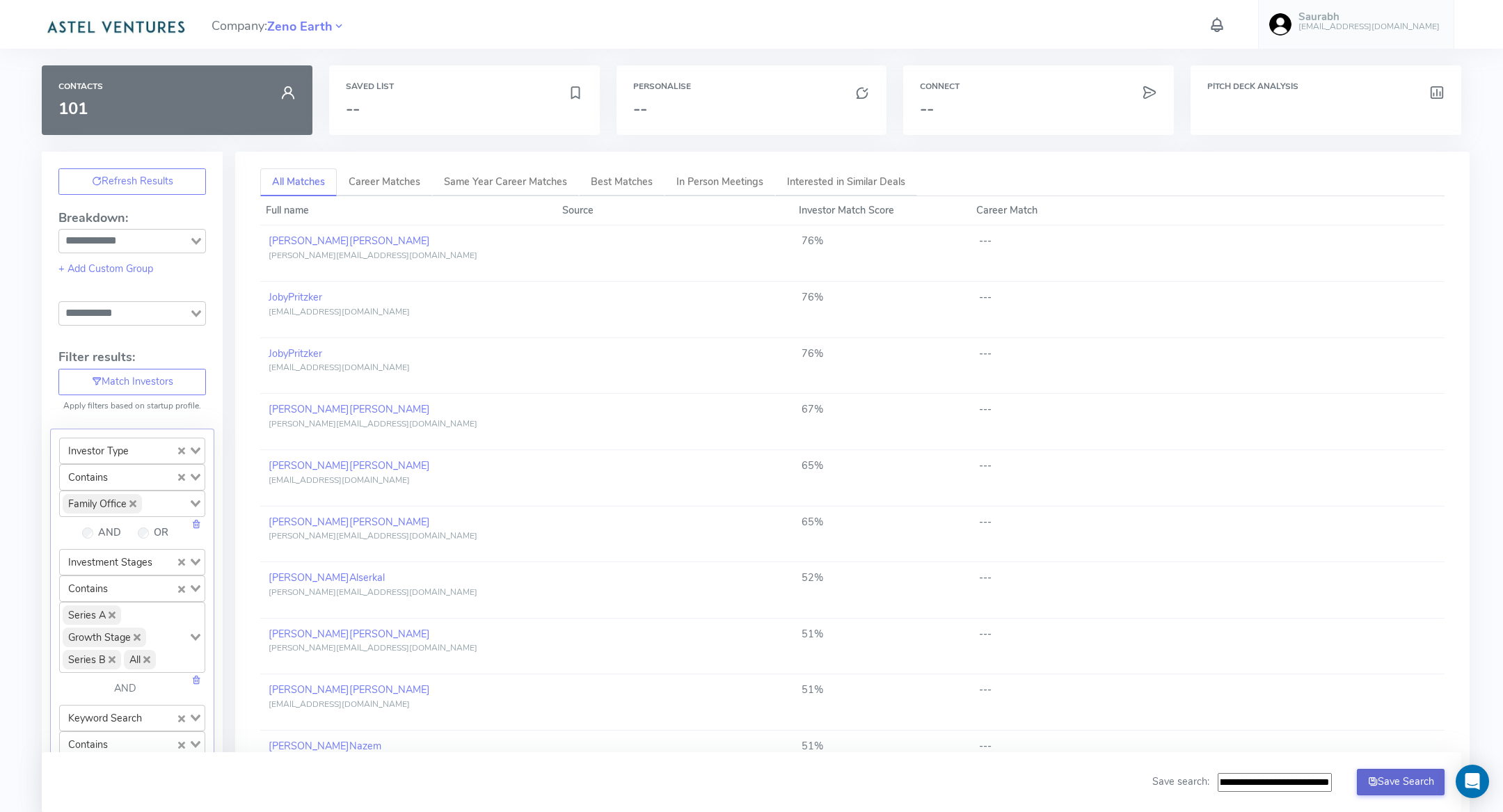
scroll to position [0, 0]
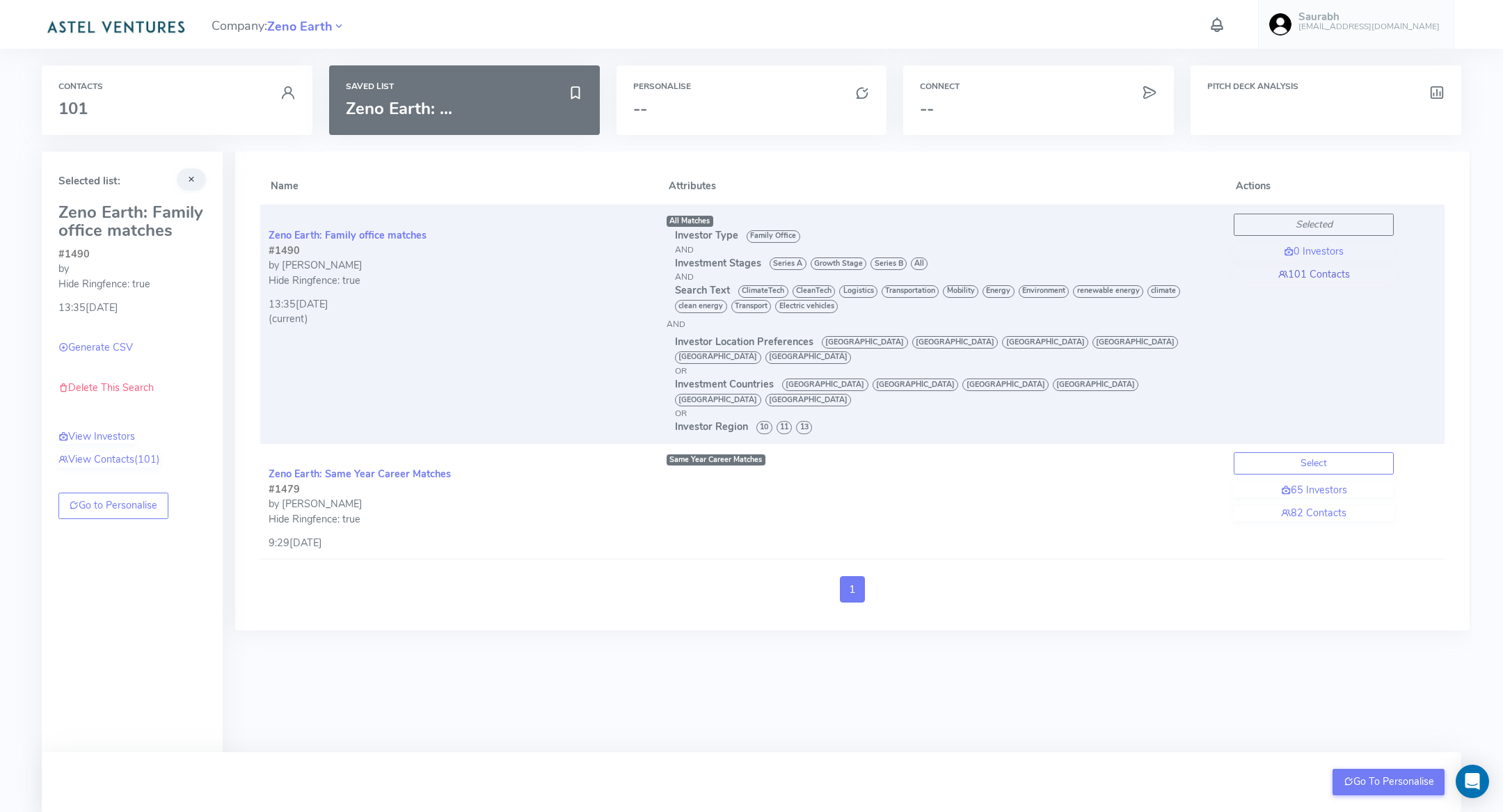
click at [1321, 273] on link "101 Contacts" at bounding box center [1313, 274] width 160 height 15
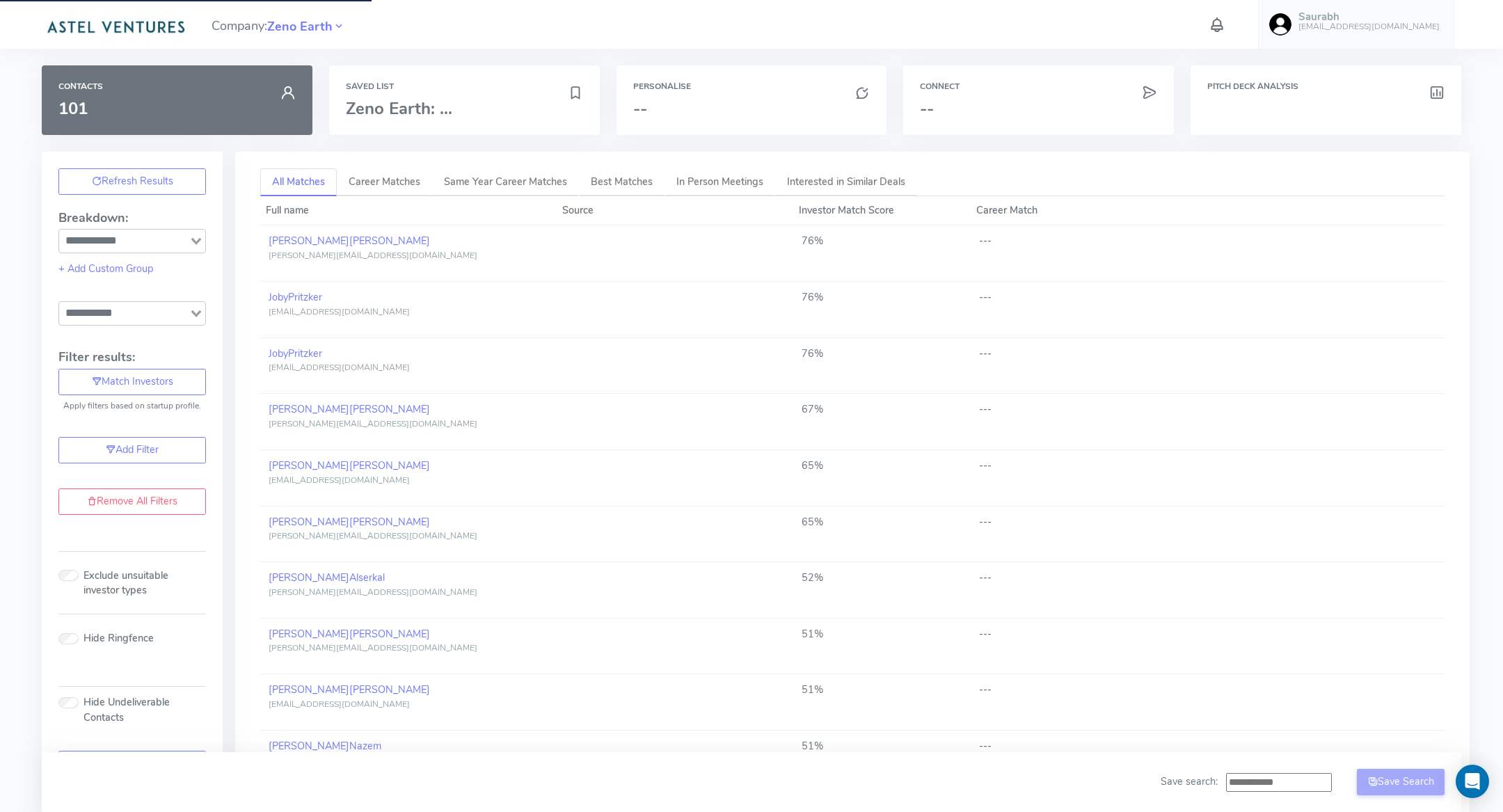
type input "**********"
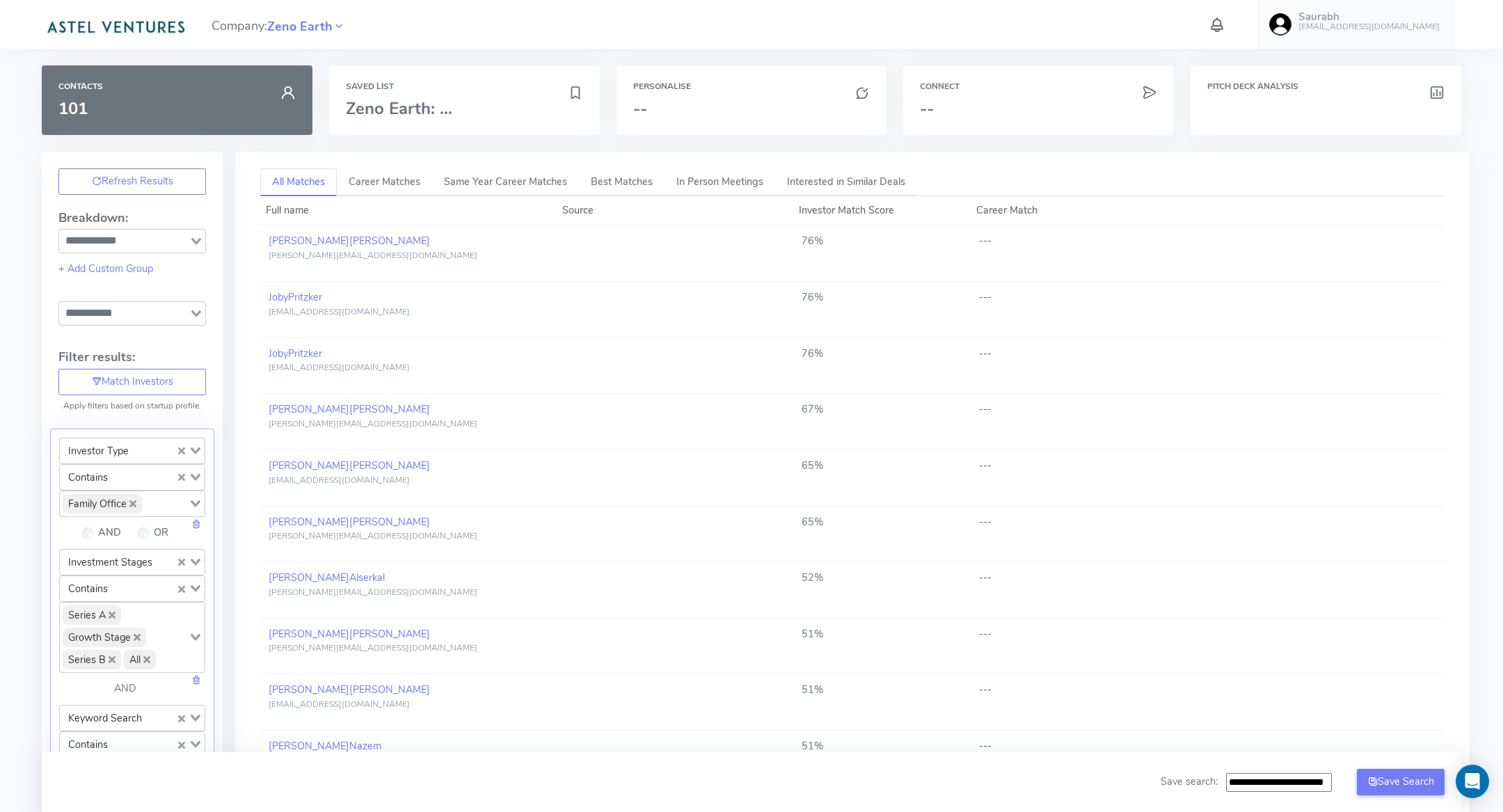
click at [1321, 273] on td "---" at bounding box center [1207, 253] width 474 height 57
click at [483, 80] on div "Saved List Zeno Earth: ..." at bounding box center [464, 100] width 270 height 70
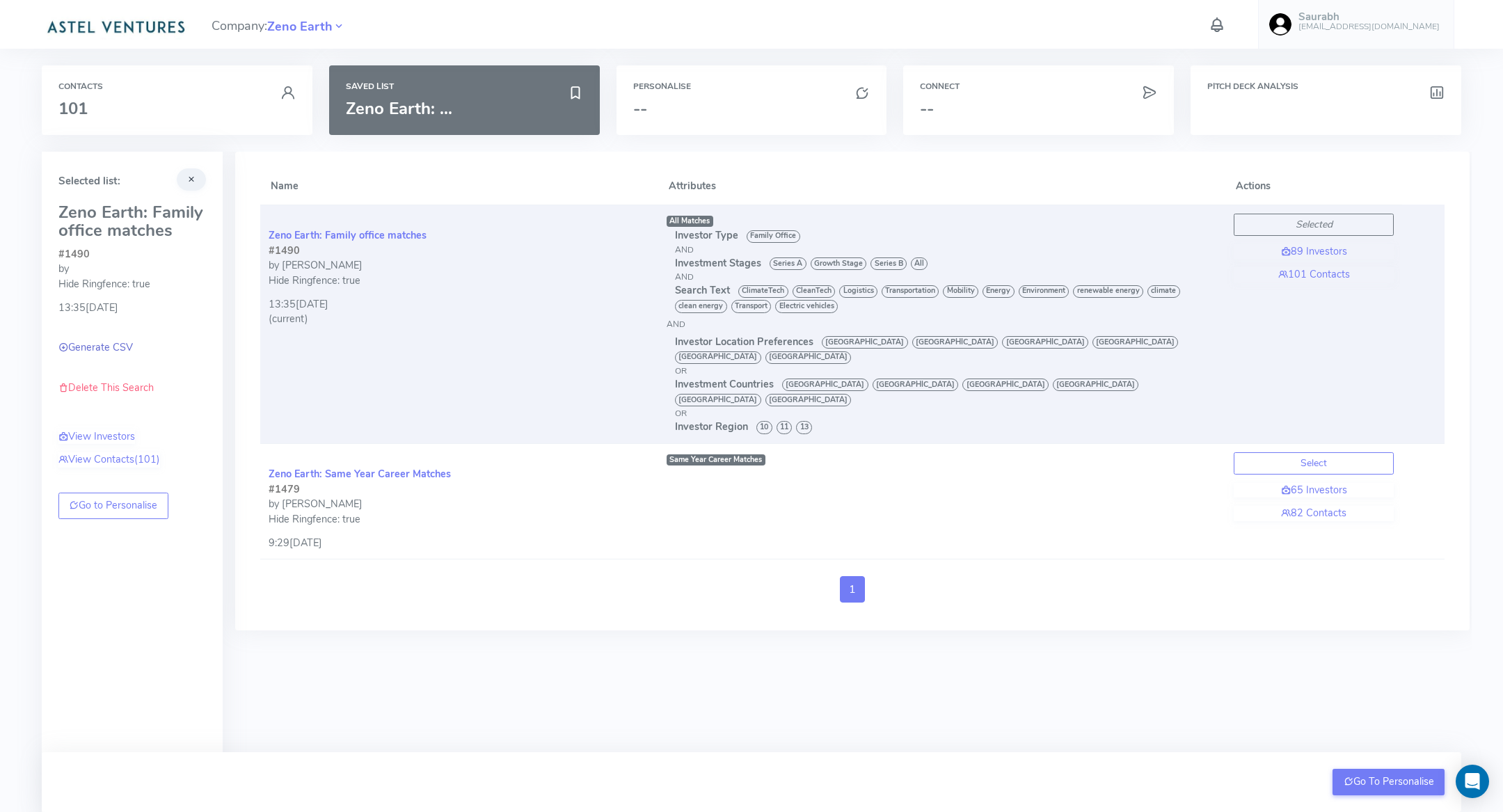
click at [98, 452] on link "Generate CSV" at bounding box center [109, 459] width 101 height 15
click at [126, 342] on link "Download Search CSV" at bounding box center [115, 347] width 114 height 14
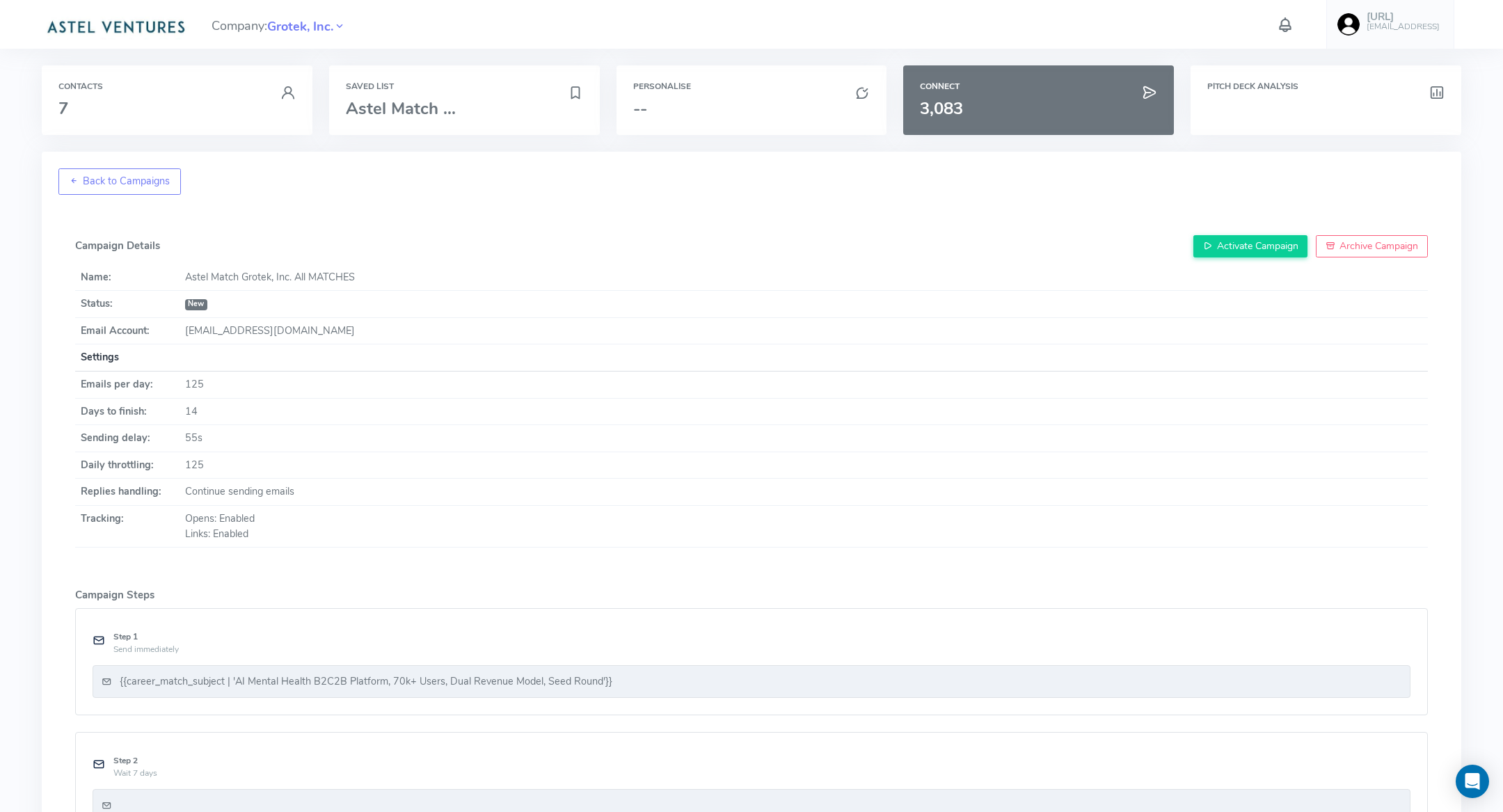
scroll to position [915, 0]
